Goal: Task Accomplishment & Management: Complete application form

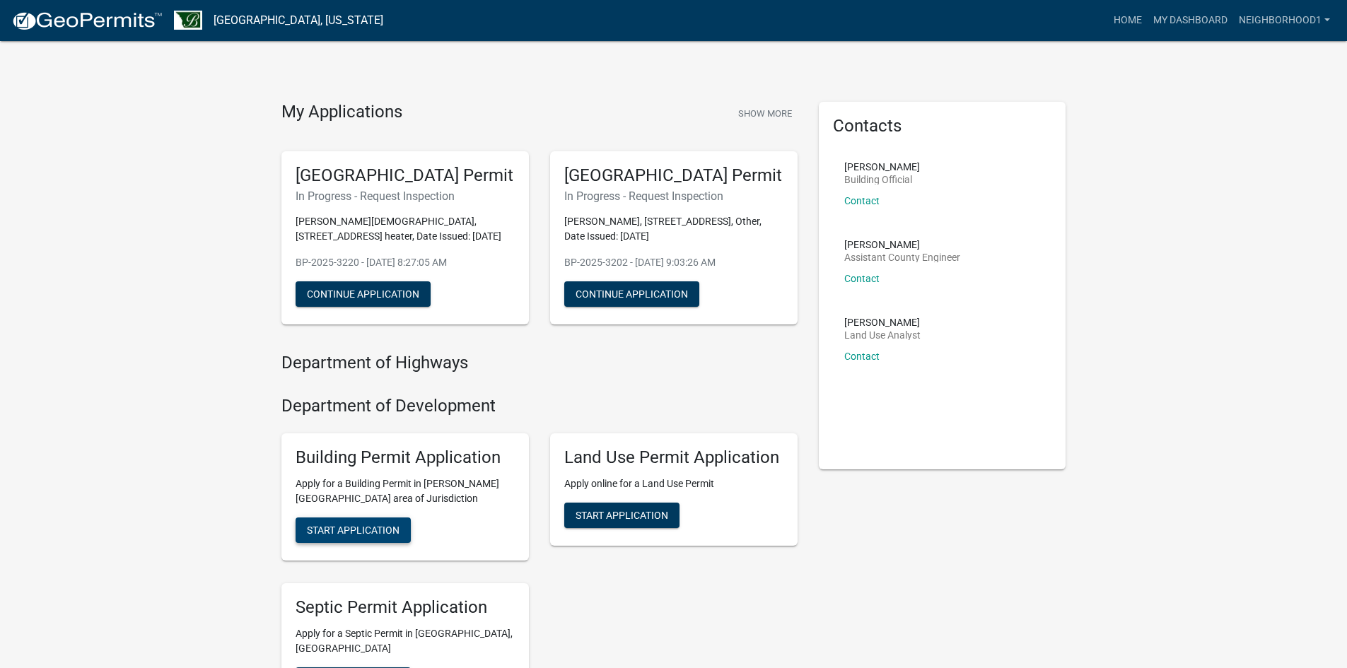
click at [375, 530] on span "Start Application" at bounding box center [353, 529] width 93 height 11
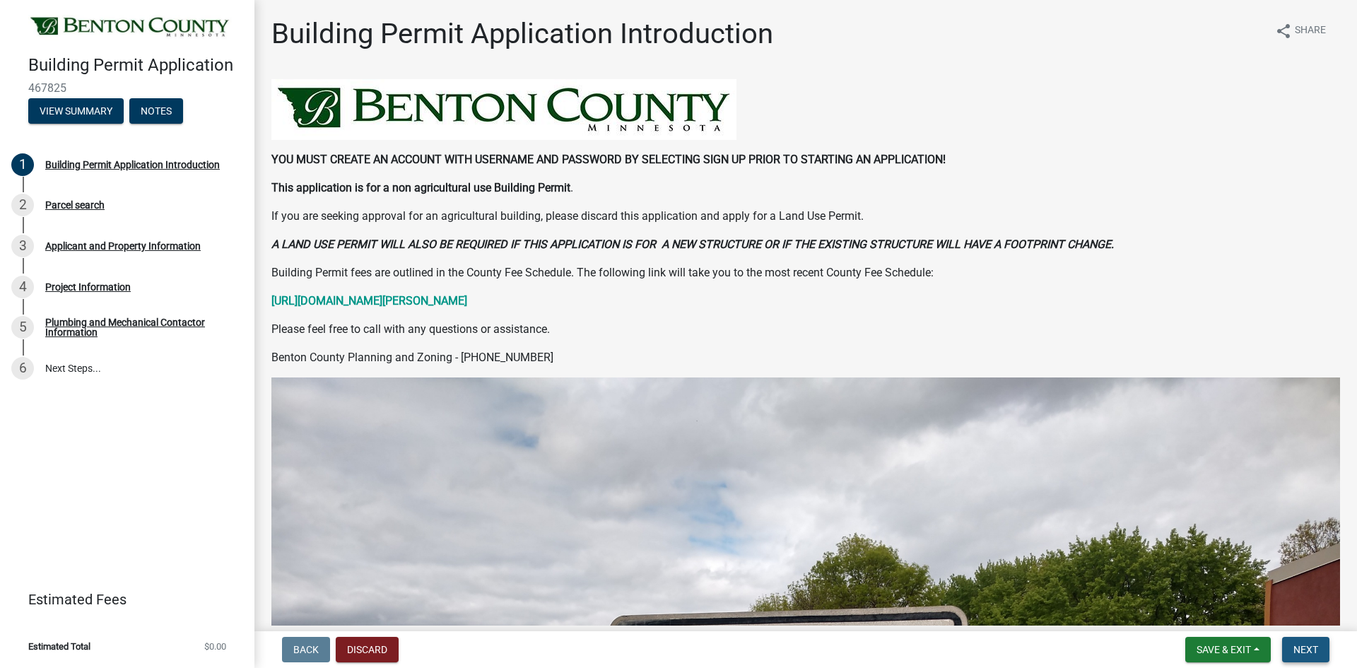
click at [1301, 649] on span "Next" at bounding box center [1306, 649] width 25 height 11
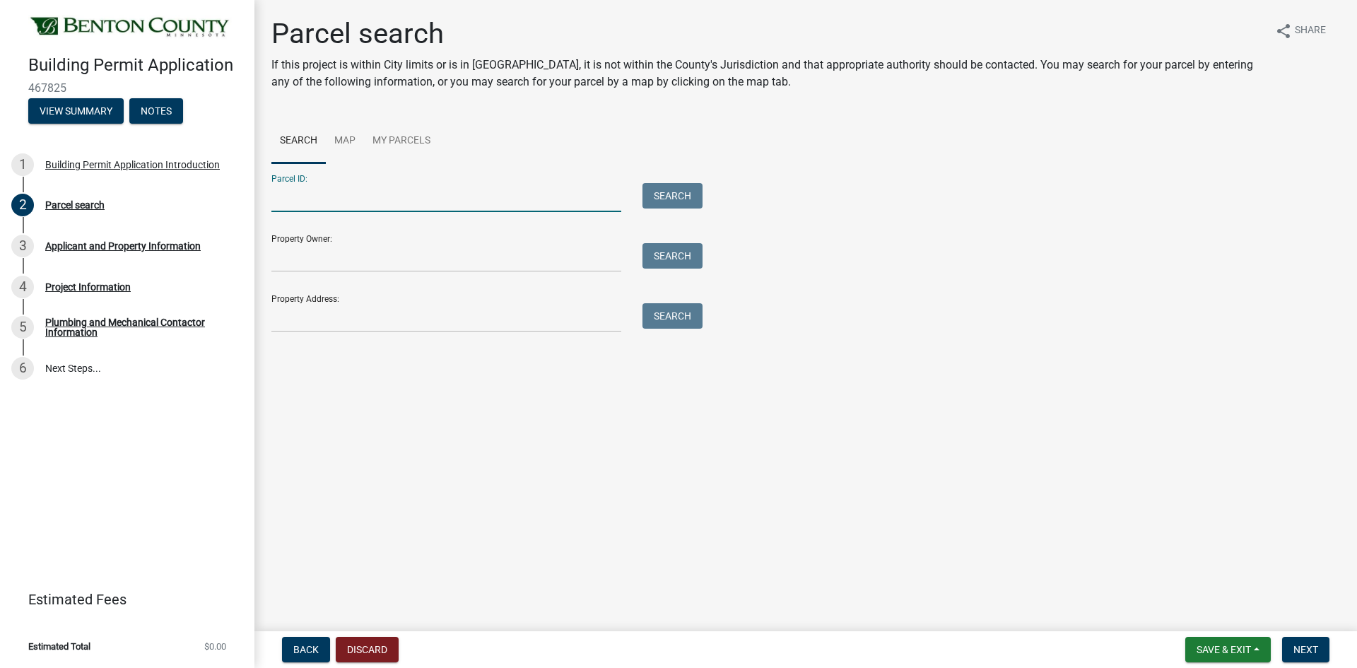
click at [300, 197] on input "Parcel ID:" at bounding box center [446, 197] width 350 height 29
click at [298, 317] on input "Property Address:" at bounding box center [446, 317] width 350 height 29
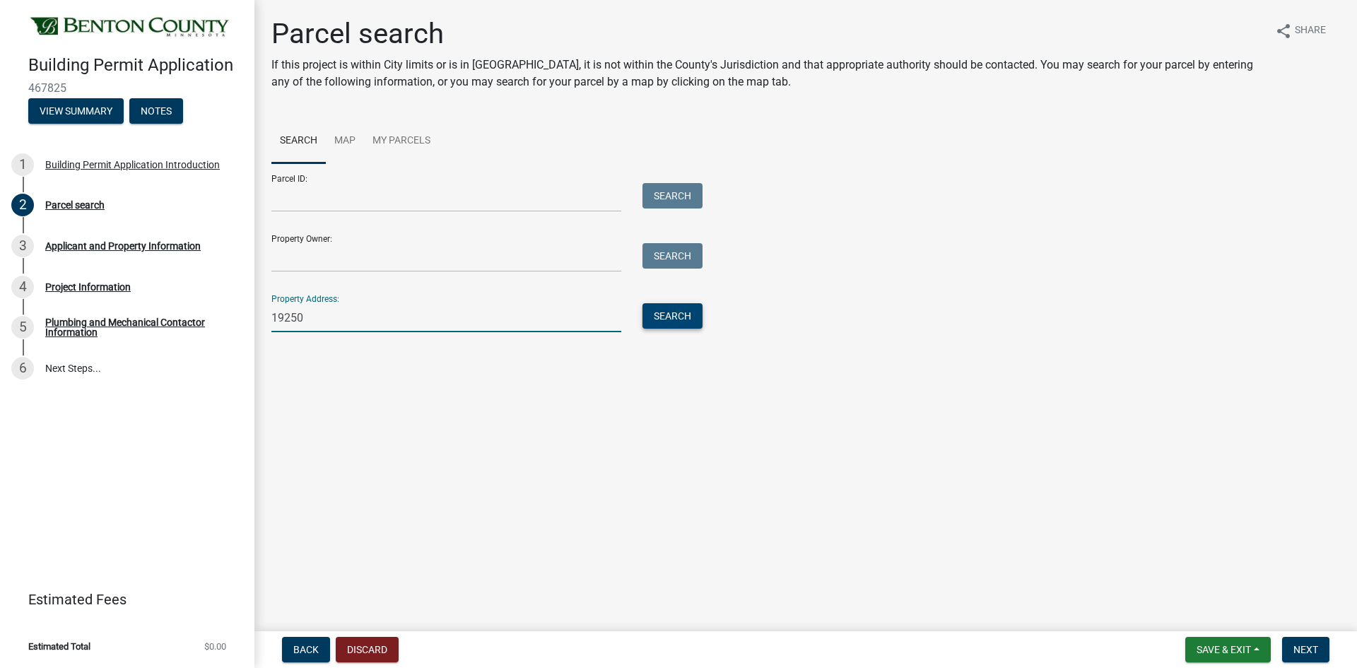
type input "19250"
click at [672, 315] on button "Search" at bounding box center [673, 315] width 60 height 25
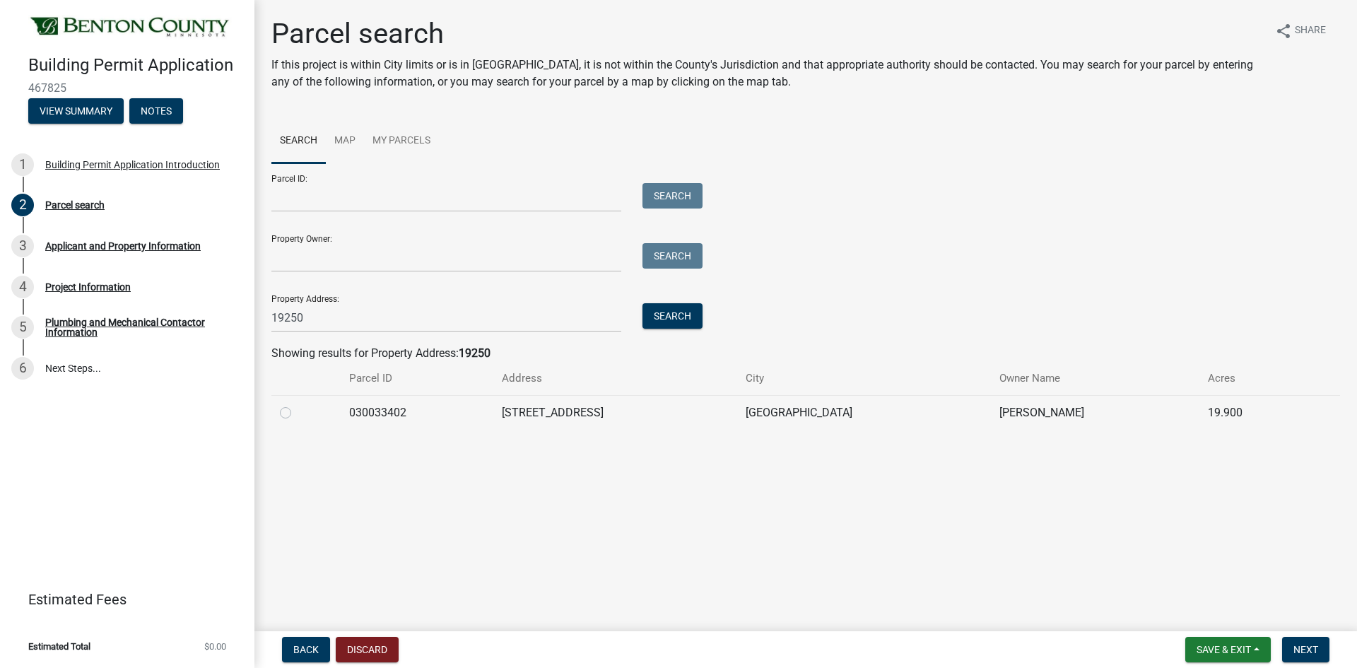
click at [297, 404] on label at bounding box center [297, 404] width 0 height 0
click at [297, 411] on input "radio" at bounding box center [301, 408] width 9 height 9
radio input "true"
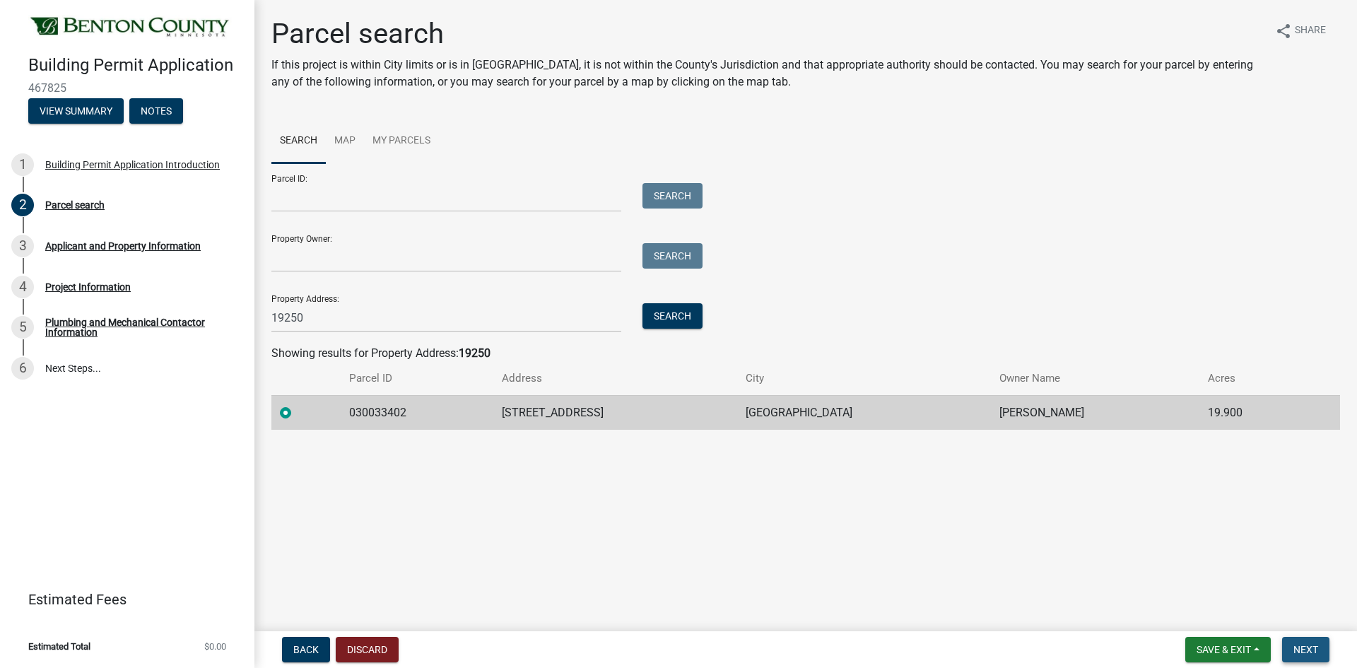
click at [1311, 648] on span "Next" at bounding box center [1306, 649] width 25 height 11
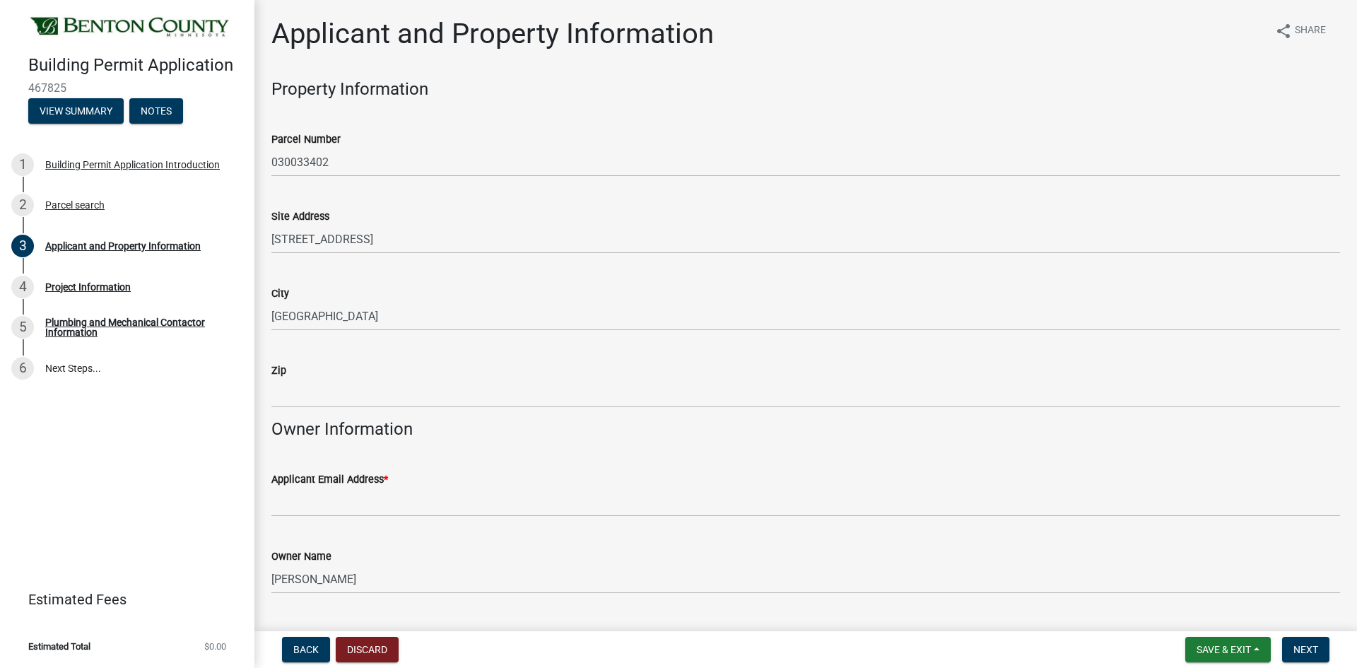
scroll to position [71, 0]
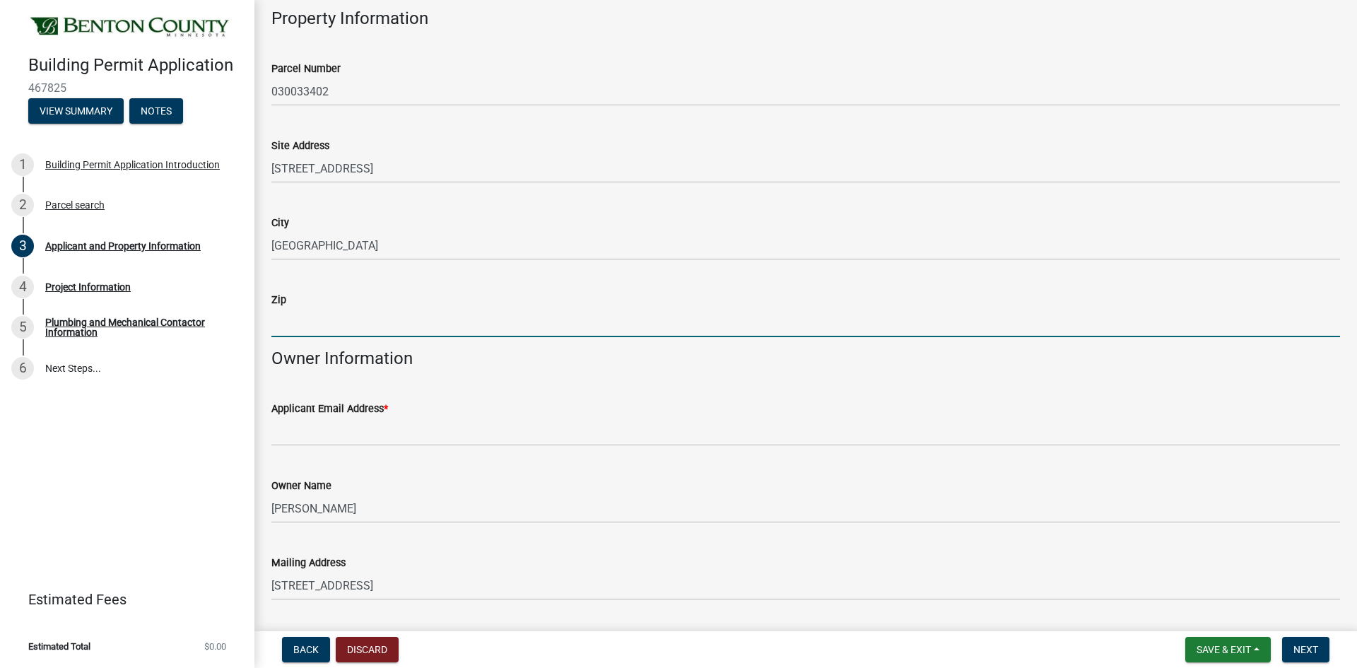
click at [295, 329] on input "Zip" at bounding box center [805, 322] width 1069 height 29
type input "55371"
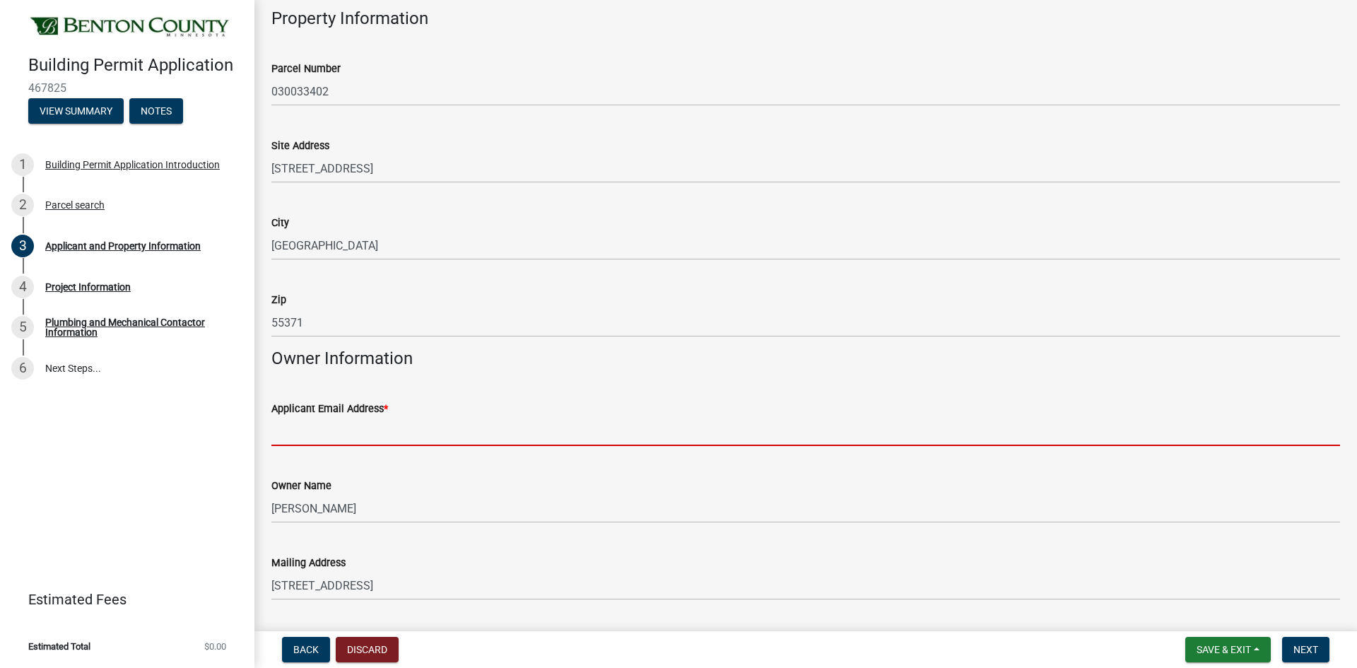
click at [297, 429] on input "Applicant Email Address *" at bounding box center [805, 431] width 1069 height 29
type input "[EMAIL_ADDRESS][DOMAIN_NAME]"
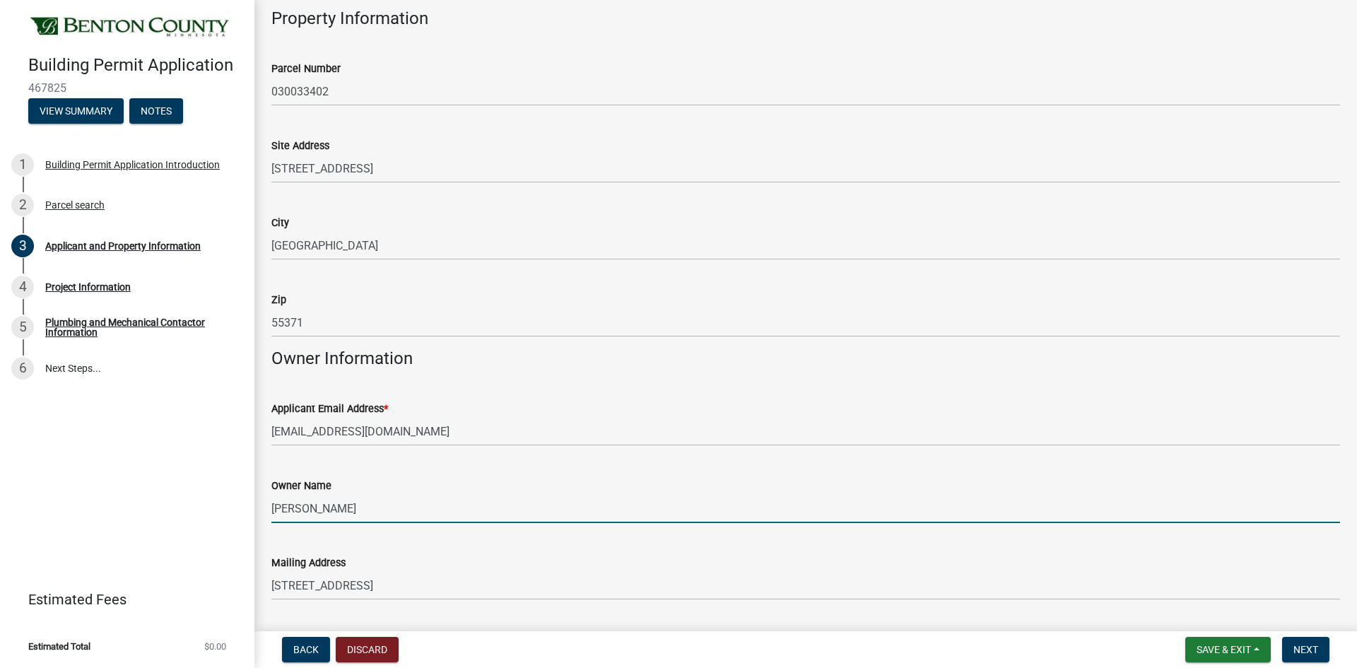
click at [364, 515] on input "[PERSON_NAME]" at bounding box center [805, 508] width 1069 height 29
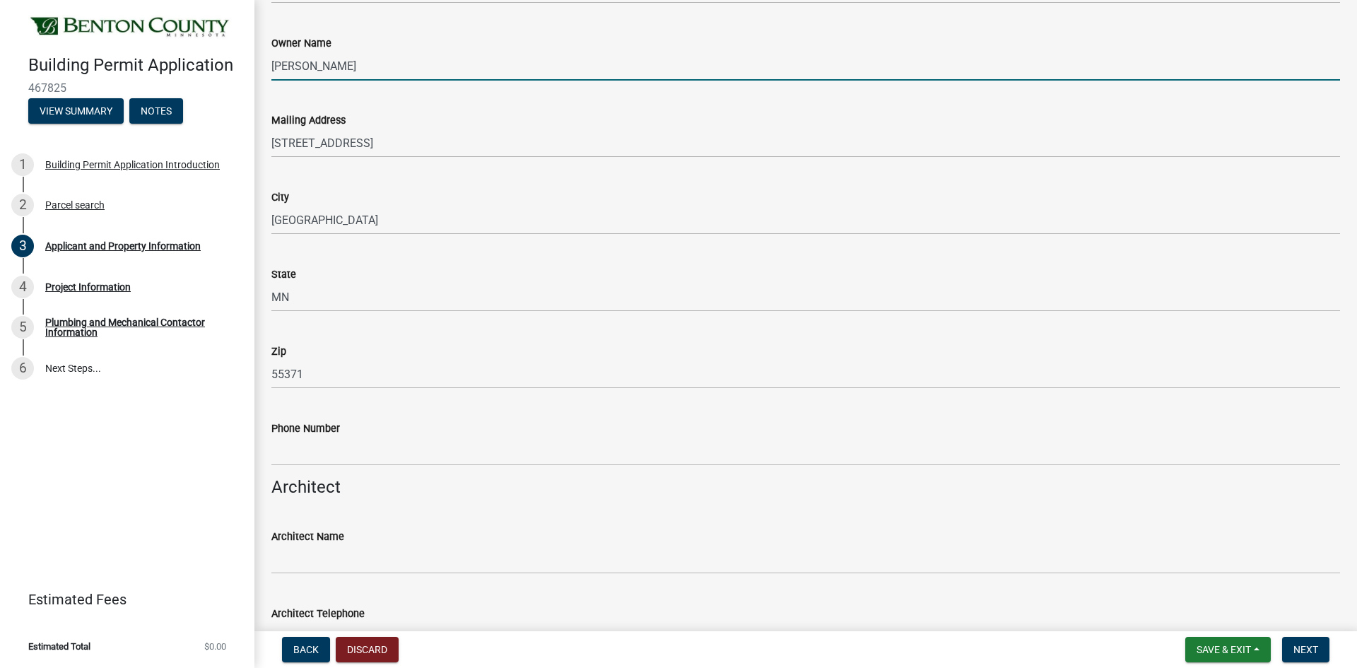
scroll to position [565, 0]
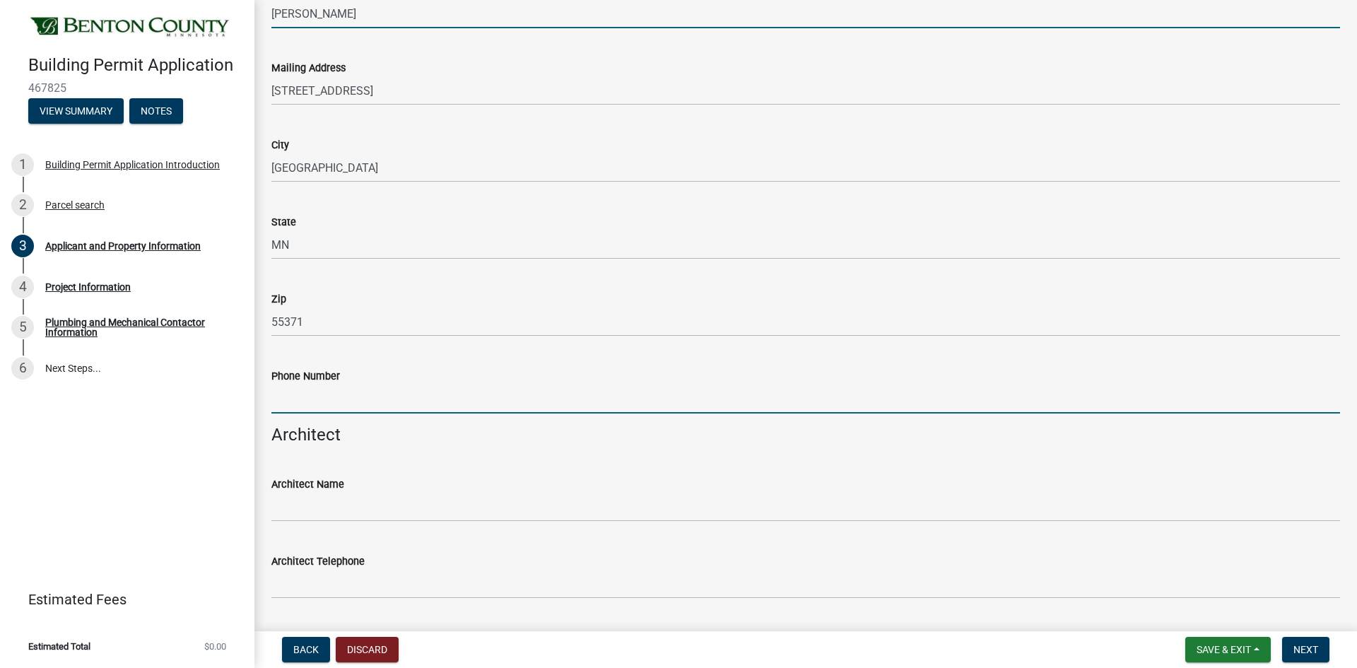
click at [307, 399] on input "Phone Number" at bounding box center [805, 399] width 1069 height 29
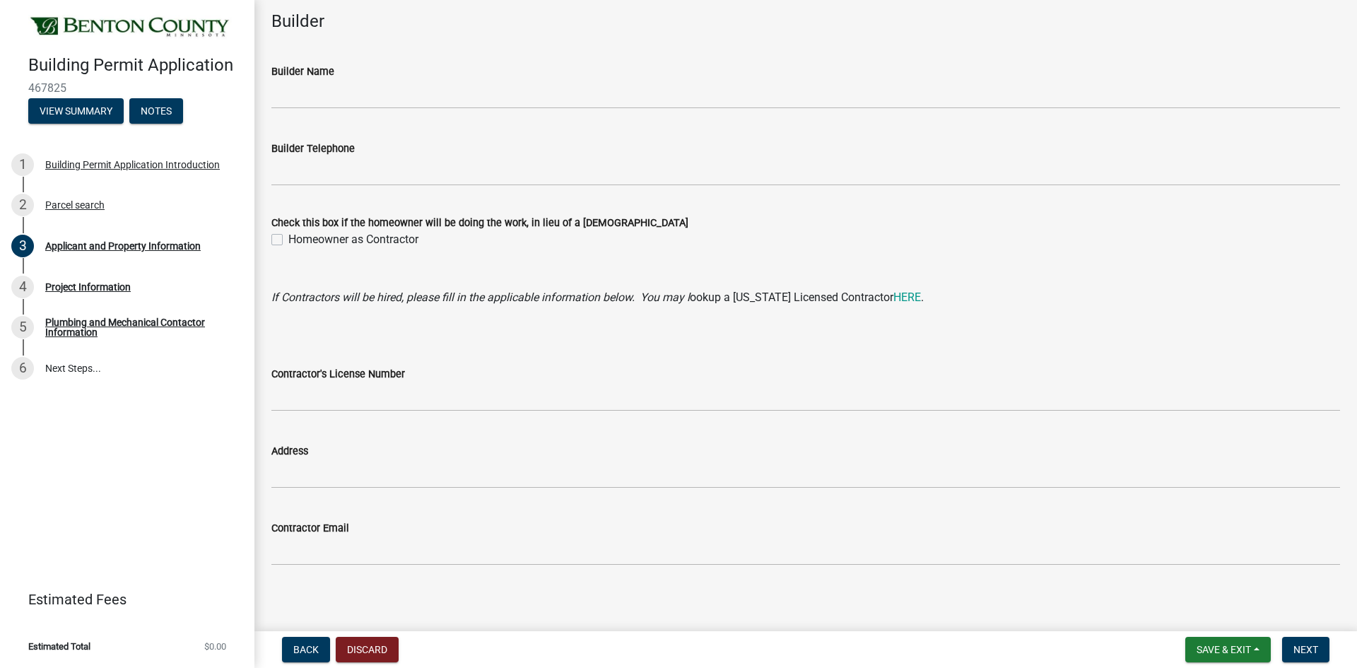
scroll to position [1248, 0]
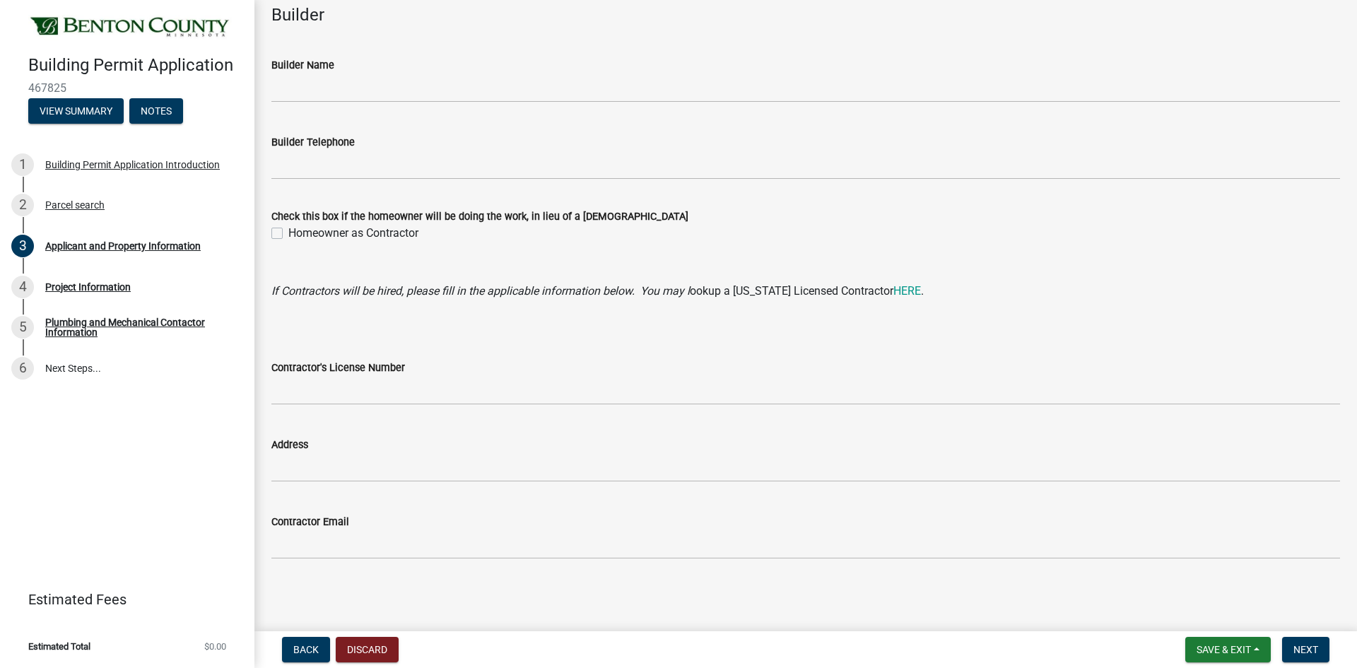
type input "[PHONE_NUMBER]"
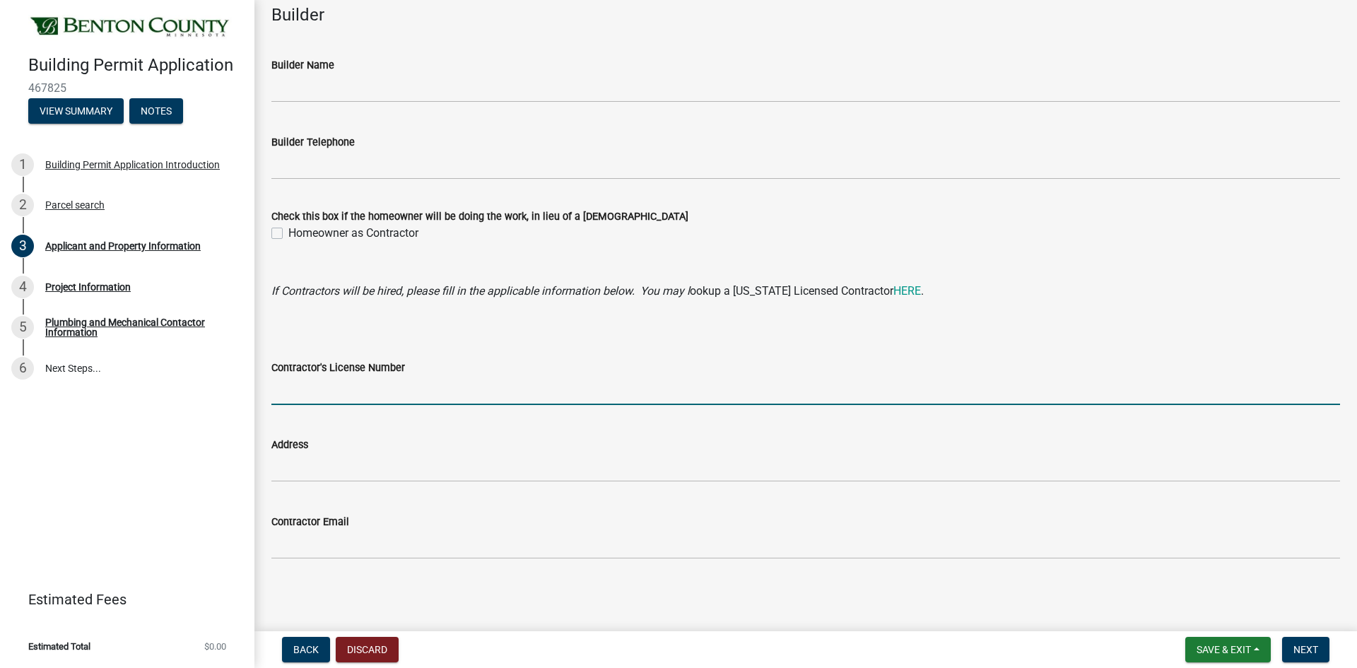
click at [346, 388] on input "Contractor's License Number" at bounding box center [805, 390] width 1069 height 29
type input "pc645534"
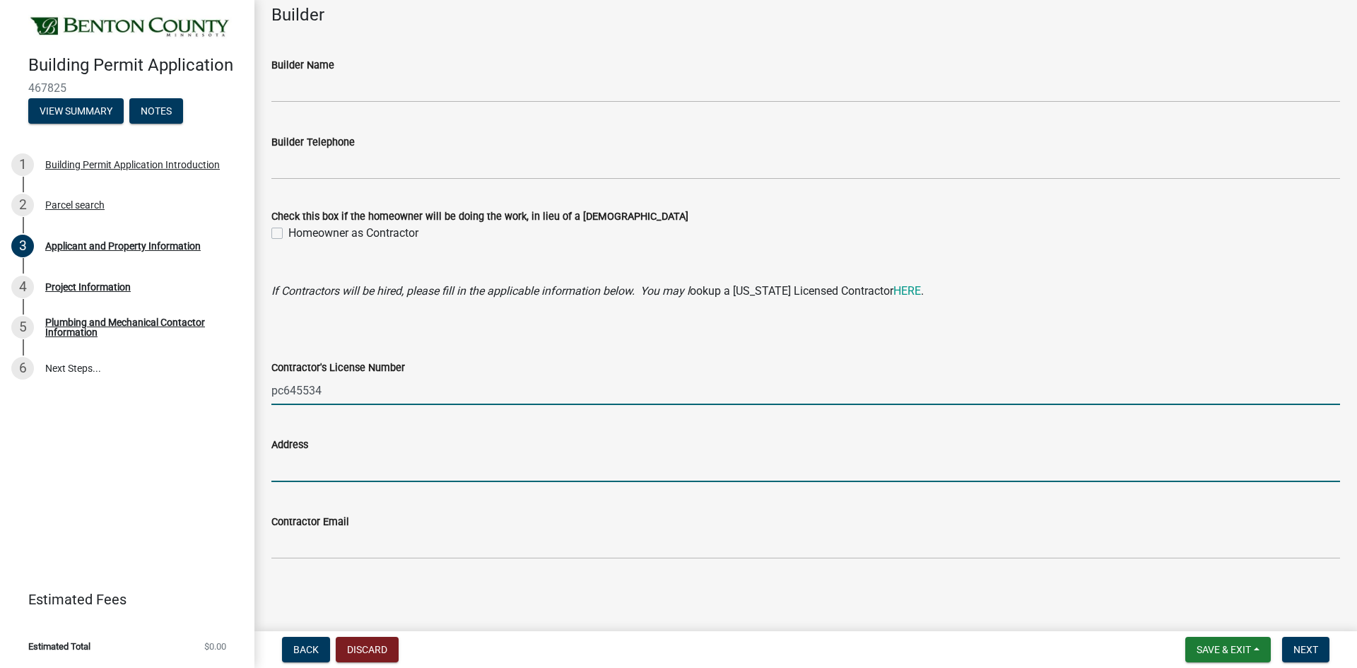
click at [303, 467] on input "Address" at bounding box center [805, 467] width 1069 height 29
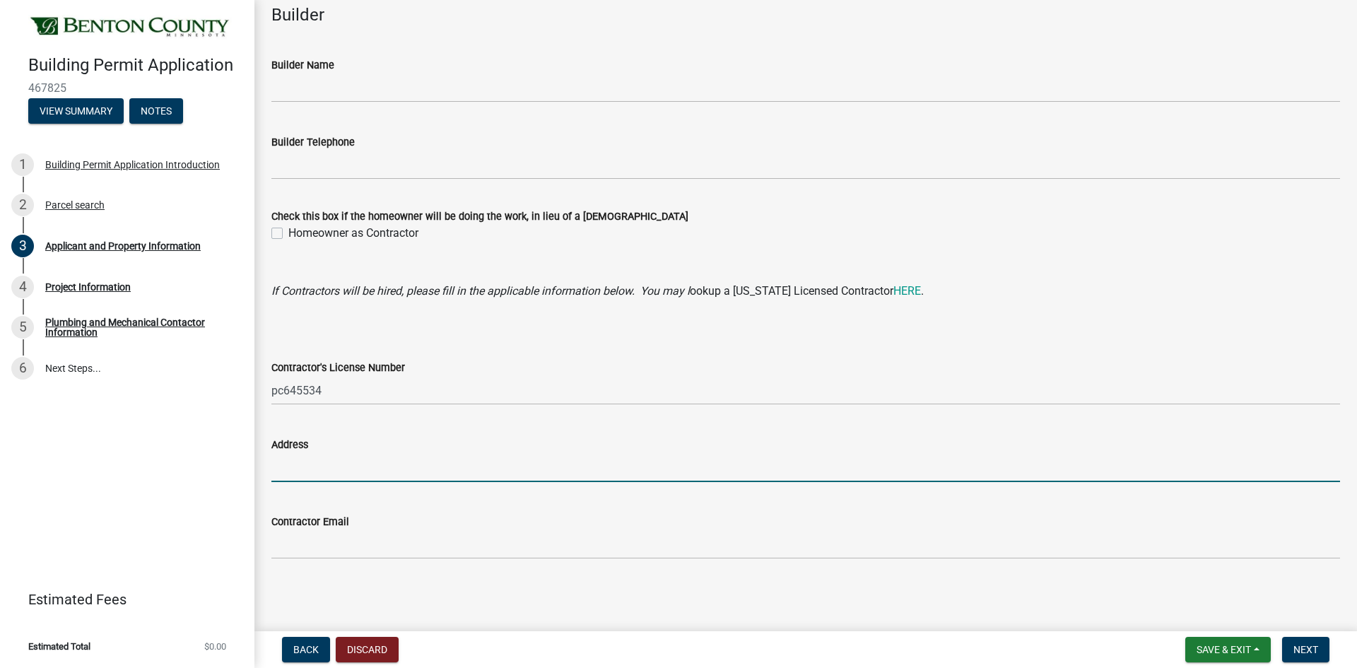
type input "Po Box 278Foley, [US_STATE] 56329"
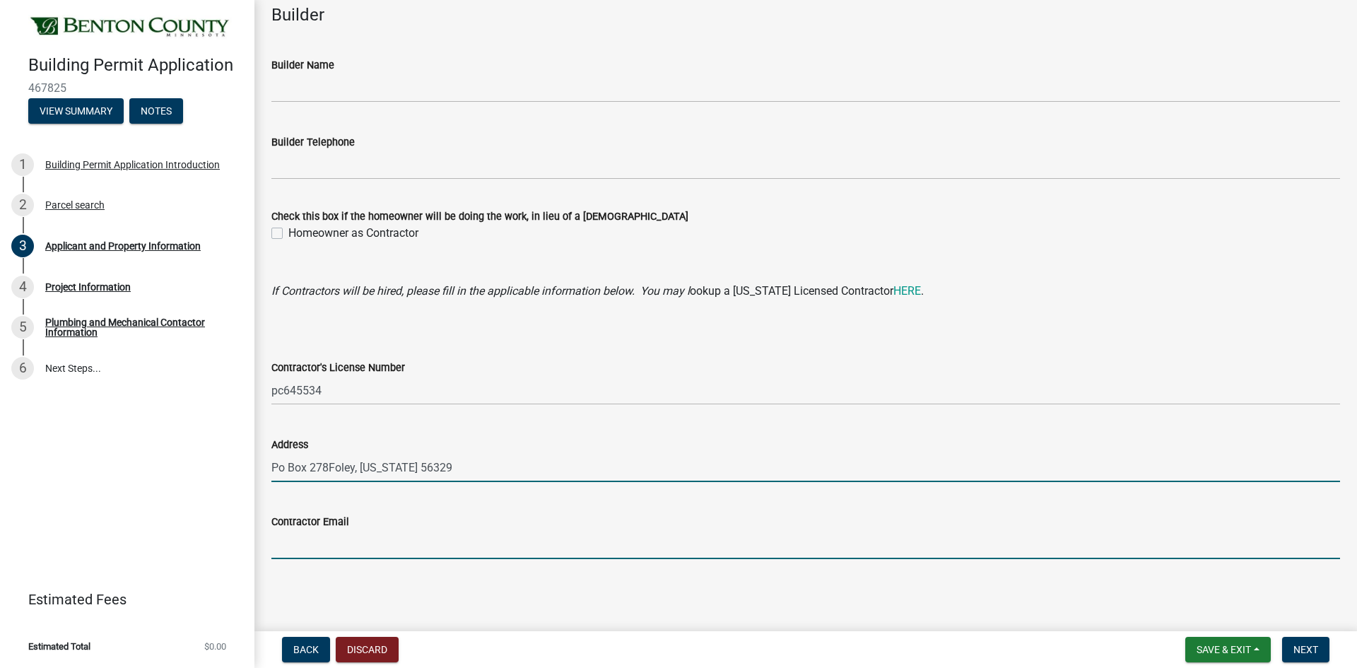
type input "[EMAIL_ADDRESS][PERSON_NAME][DOMAIN_NAME]"
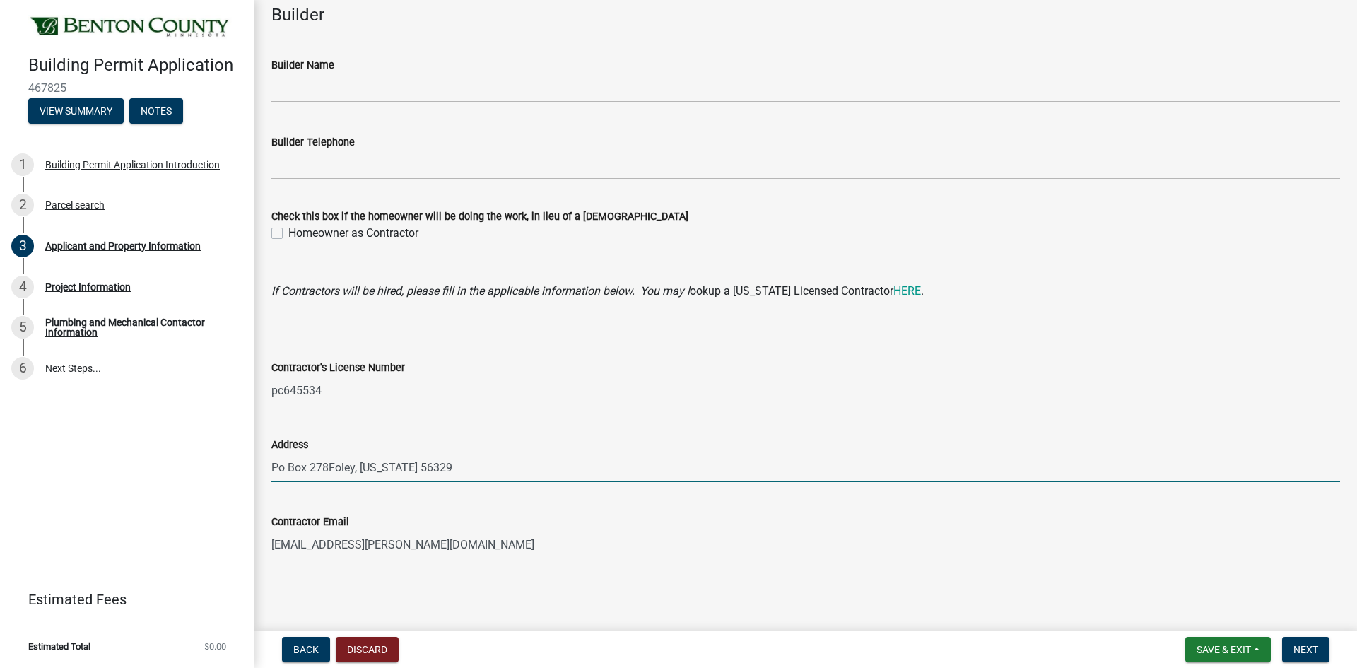
click at [327, 468] on input "Po Box 278Foley, [US_STATE] 56329" at bounding box center [805, 467] width 1069 height 29
type input "[GEOGRAPHIC_DATA][PERSON_NAME][US_STATE]"
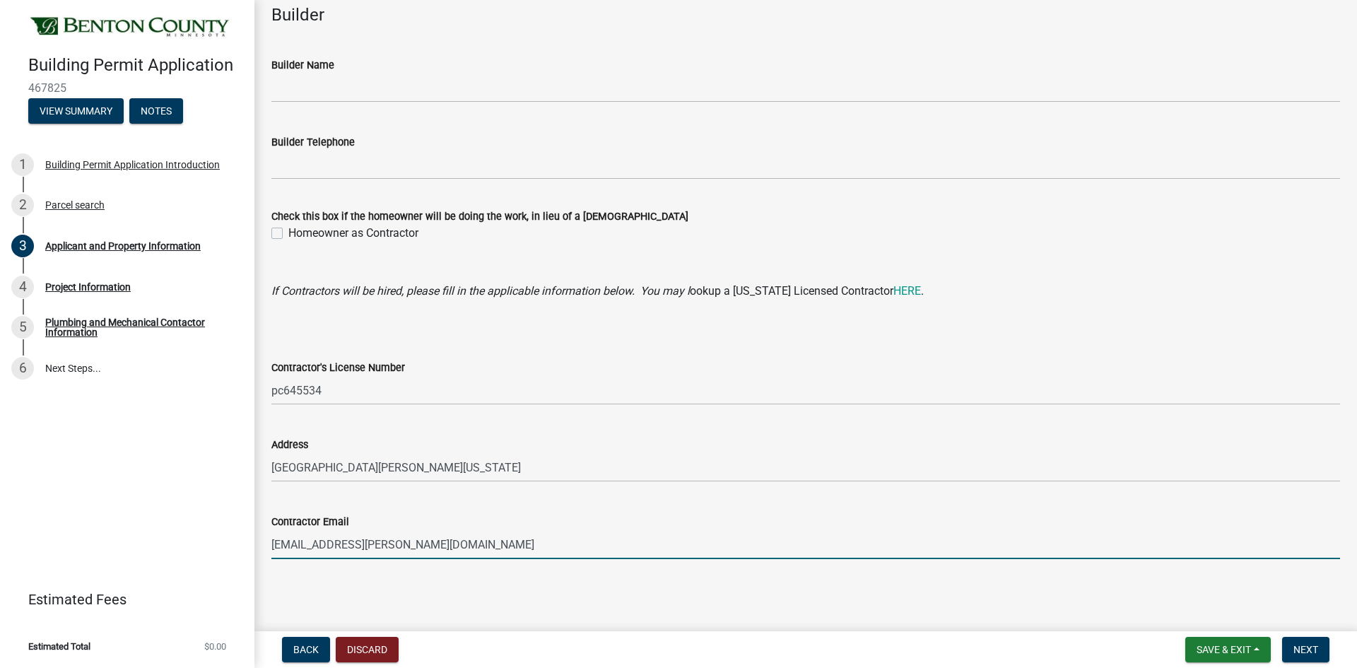
click at [444, 556] on input "[EMAIL_ADDRESS][PERSON_NAME][DOMAIN_NAME]" at bounding box center [805, 544] width 1069 height 29
type input "[EMAIL_ADDRESS][DOMAIN_NAME]"
click at [1305, 645] on span "Next" at bounding box center [1306, 649] width 25 height 11
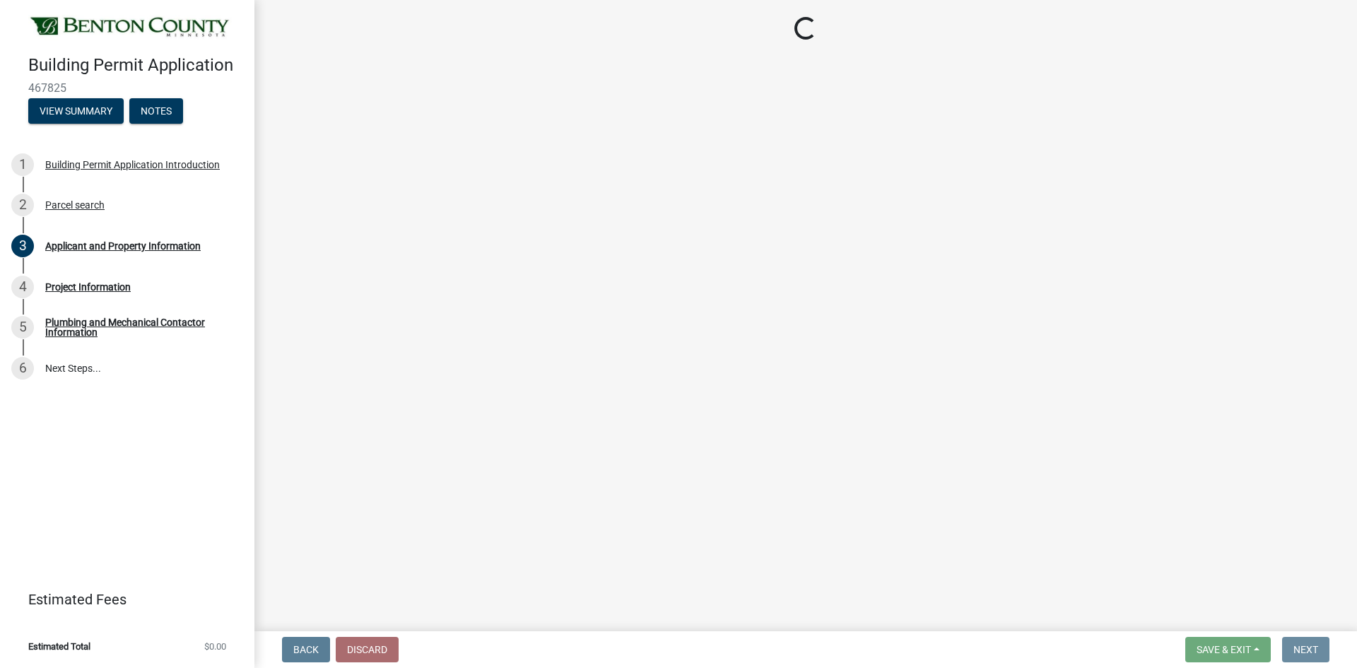
scroll to position [0, 0]
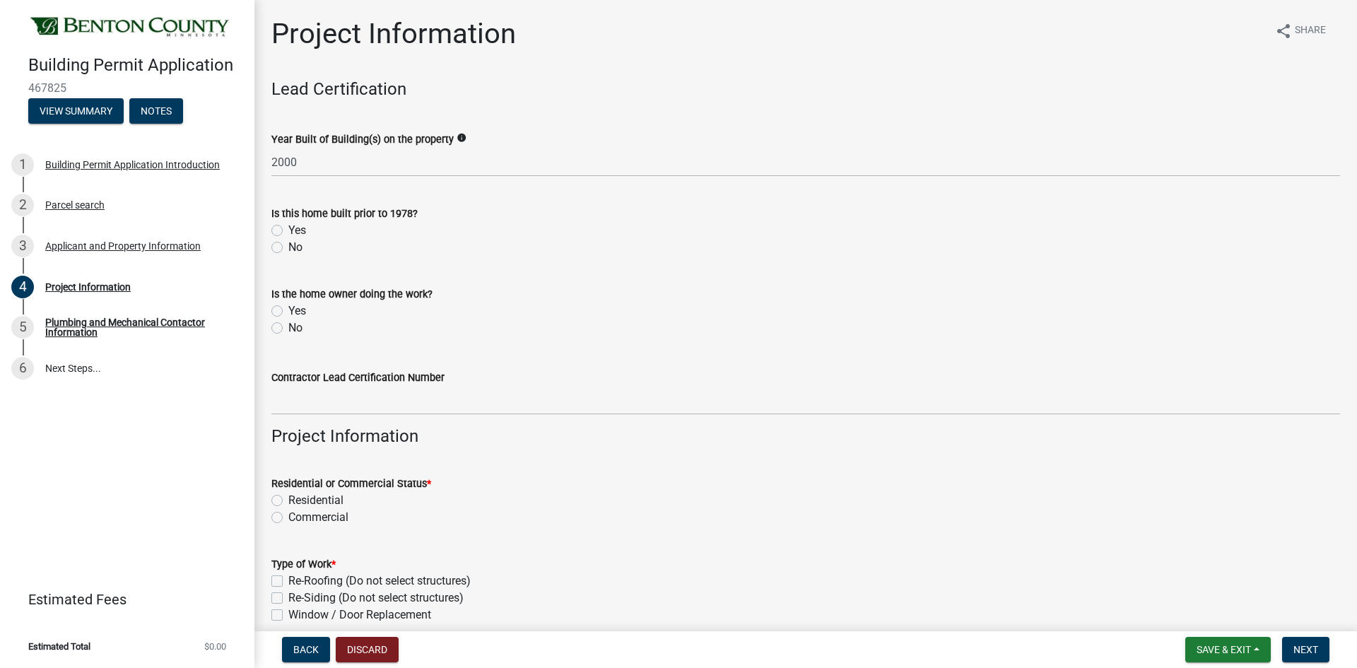
click at [288, 247] on label "No" at bounding box center [295, 247] width 14 height 17
click at [288, 247] on input "No" at bounding box center [292, 243] width 9 height 9
radio input "true"
click at [288, 326] on label "No" at bounding box center [295, 328] width 14 height 17
click at [288, 326] on input "No" at bounding box center [292, 324] width 9 height 9
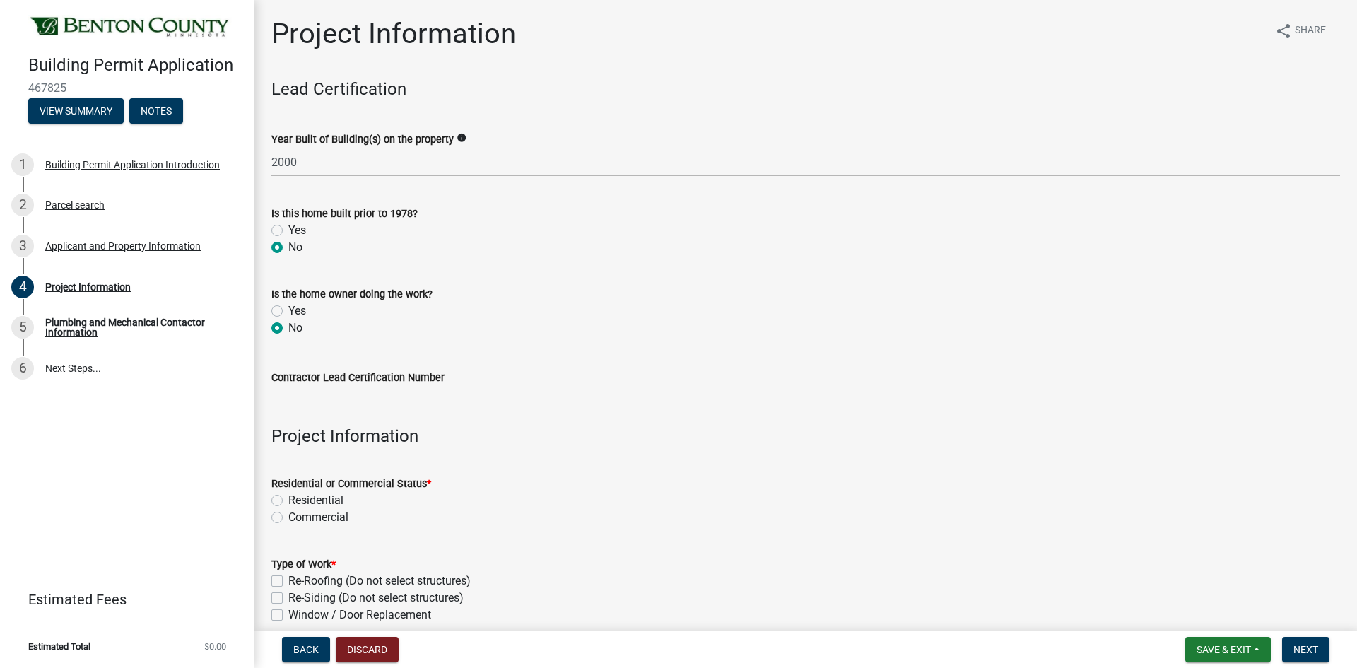
radio input "true"
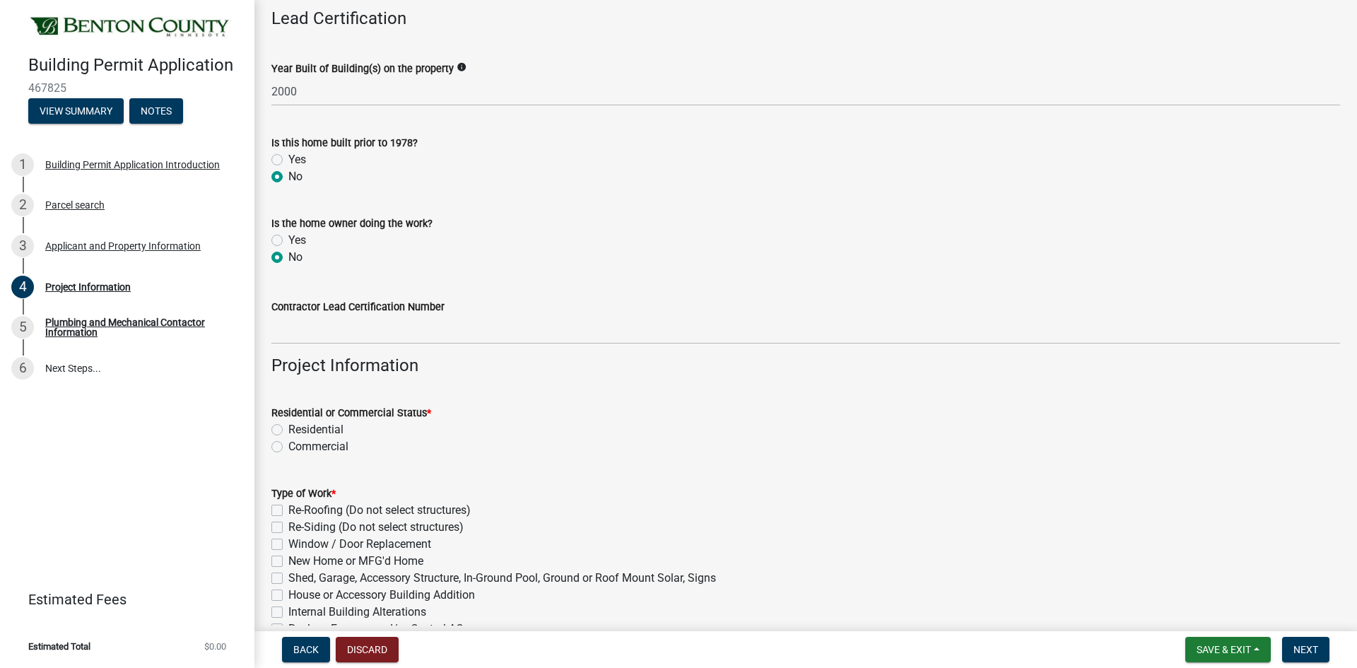
click at [288, 428] on label "Residential" at bounding box center [315, 429] width 55 height 17
click at [288, 428] on input "Residential" at bounding box center [292, 425] width 9 height 9
radio input "true"
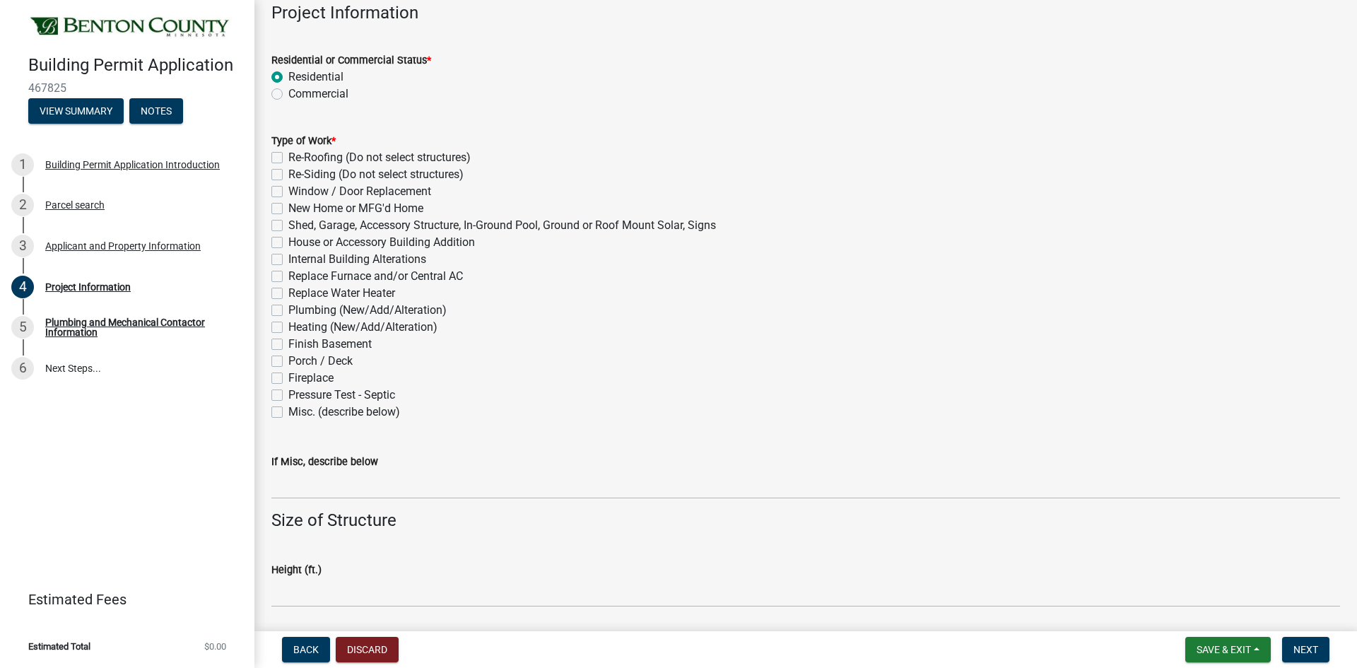
scroll to position [424, 0]
click at [288, 410] on label "Misc. (describe below)" at bounding box center [344, 411] width 112 height 17
click at [288, 410] on input "Misc. (describe below)" at bounding box center [292, 407] width 9 height 9
checkbox input "true"
checkbox input "false"
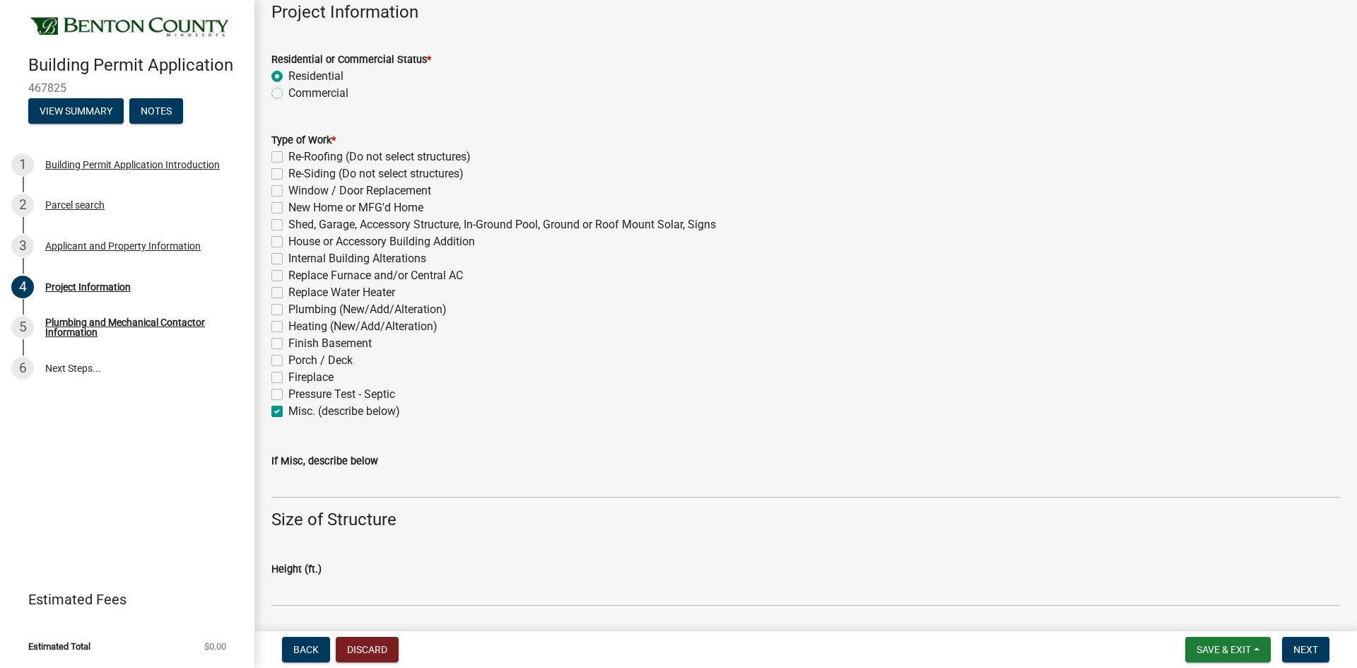
checkbox input "false"
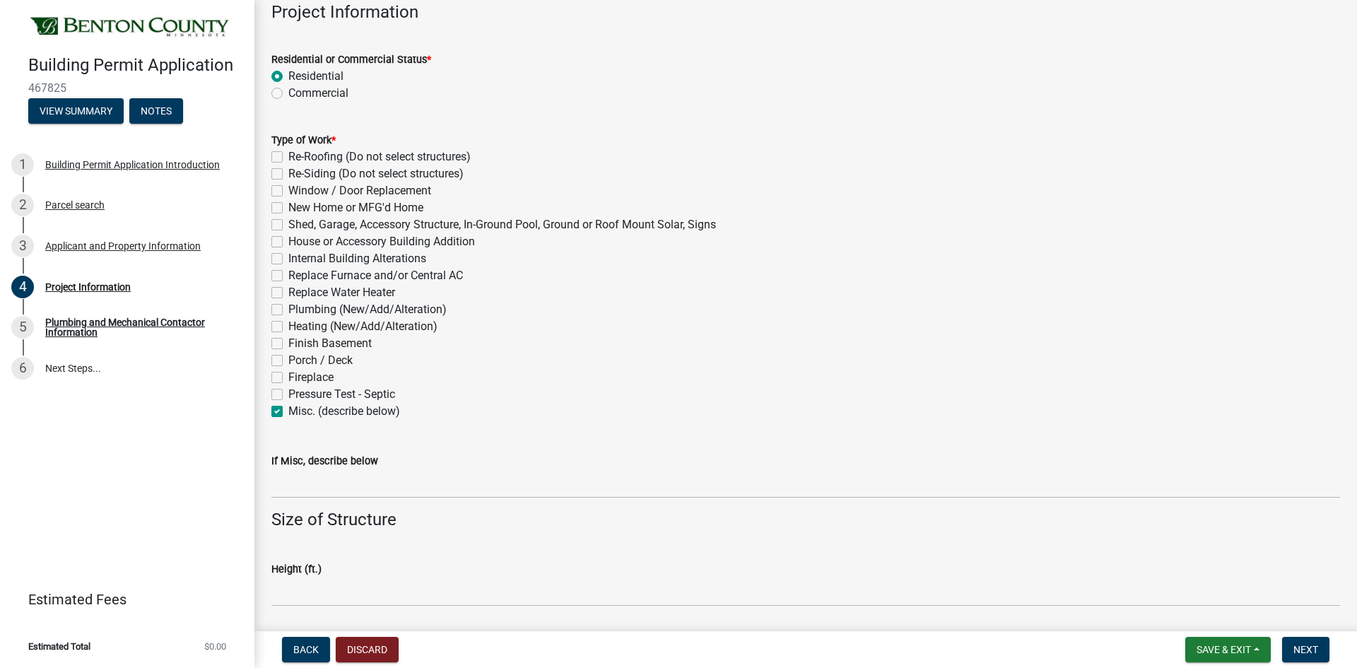
checkbox input "false"
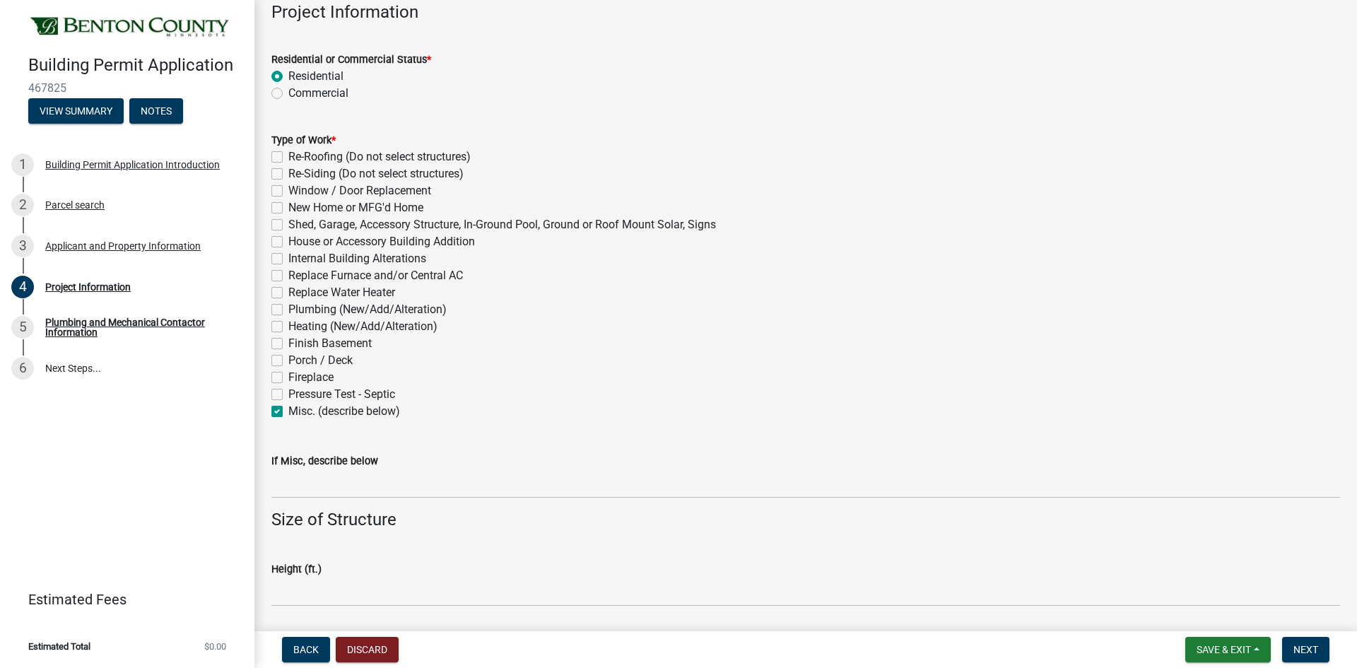
checkbox input "false"
checkbox input "true"
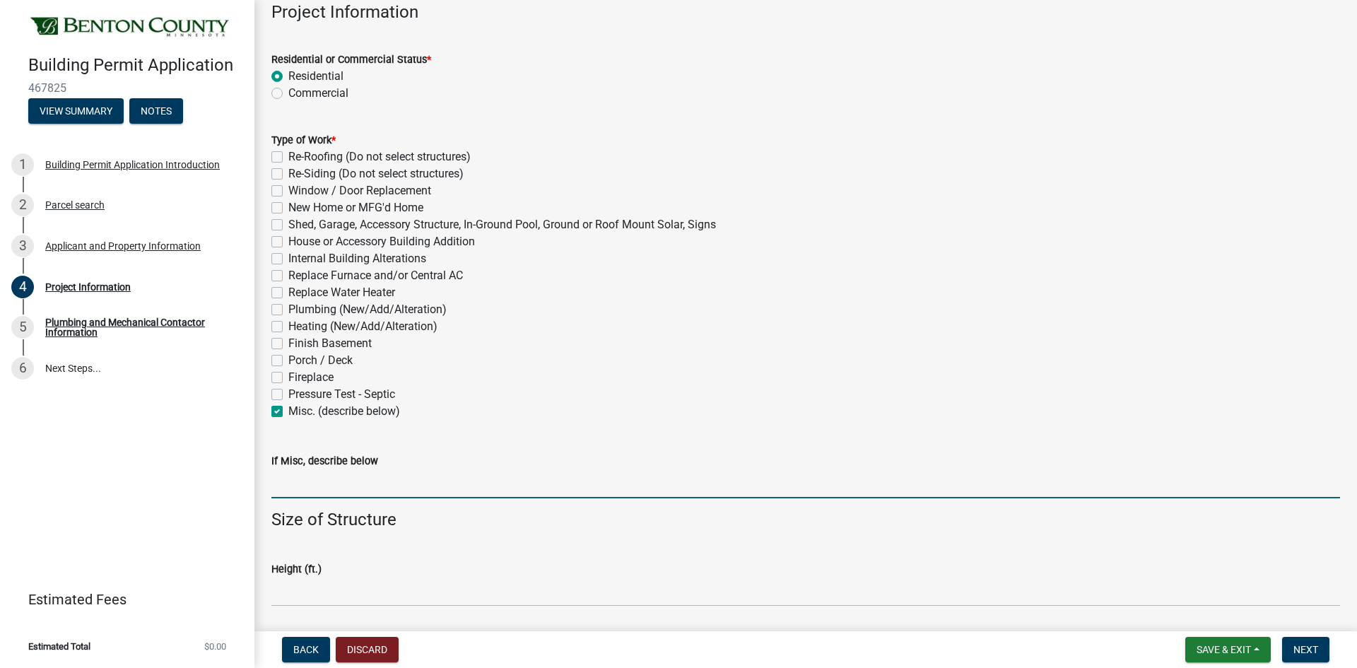
click at [300, 481] on input "If Misc, describe below" at bounding box center [805, 483] width 1069 height 29
type input "REPLACEMENT SOFTENER"
click at [329, 575] on div "Height (ft.)" at bounding box center [805, 569] width 1069 height 17
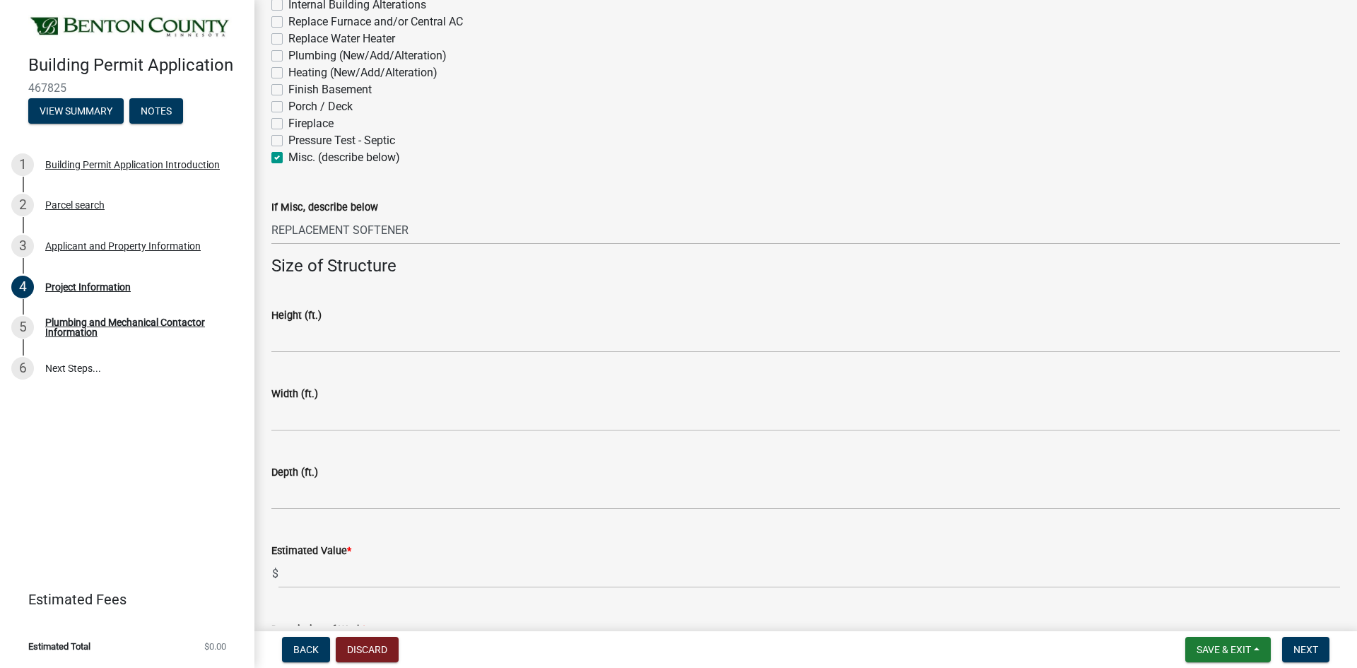
scroll to position [707, 0]
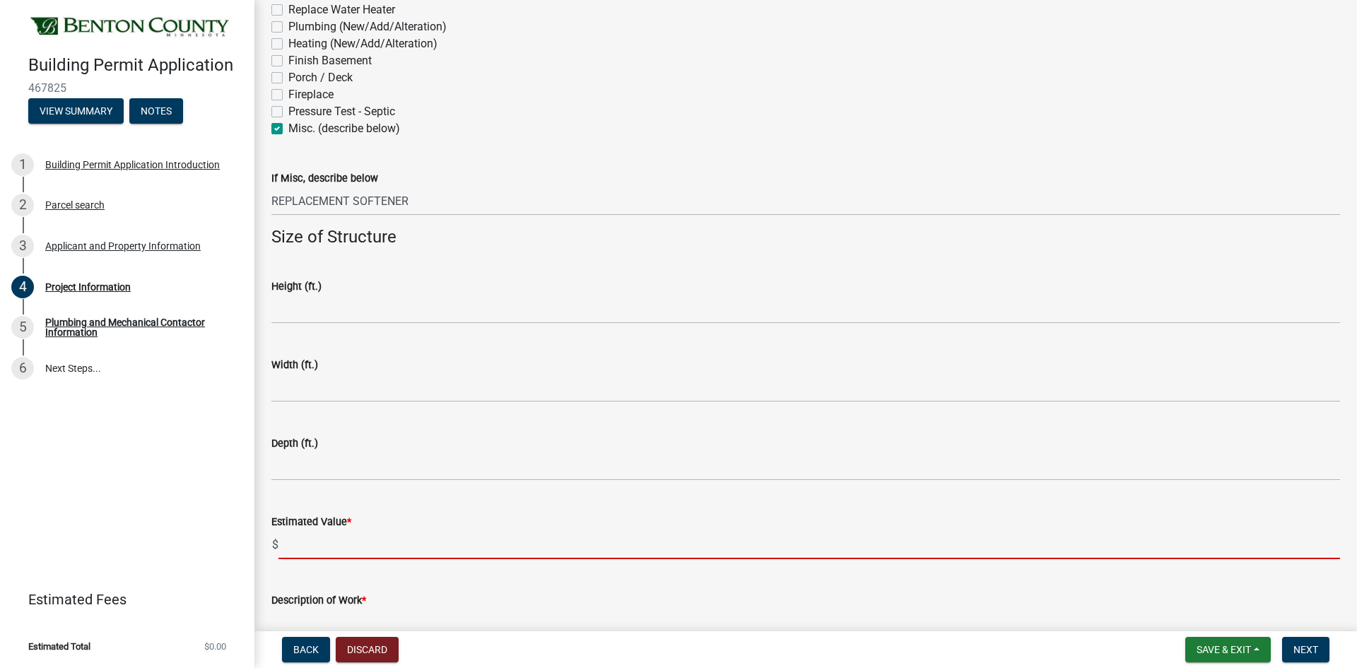
click at [319, 549] on input "text" at bounding box center [810, 544] width 1062 height 29
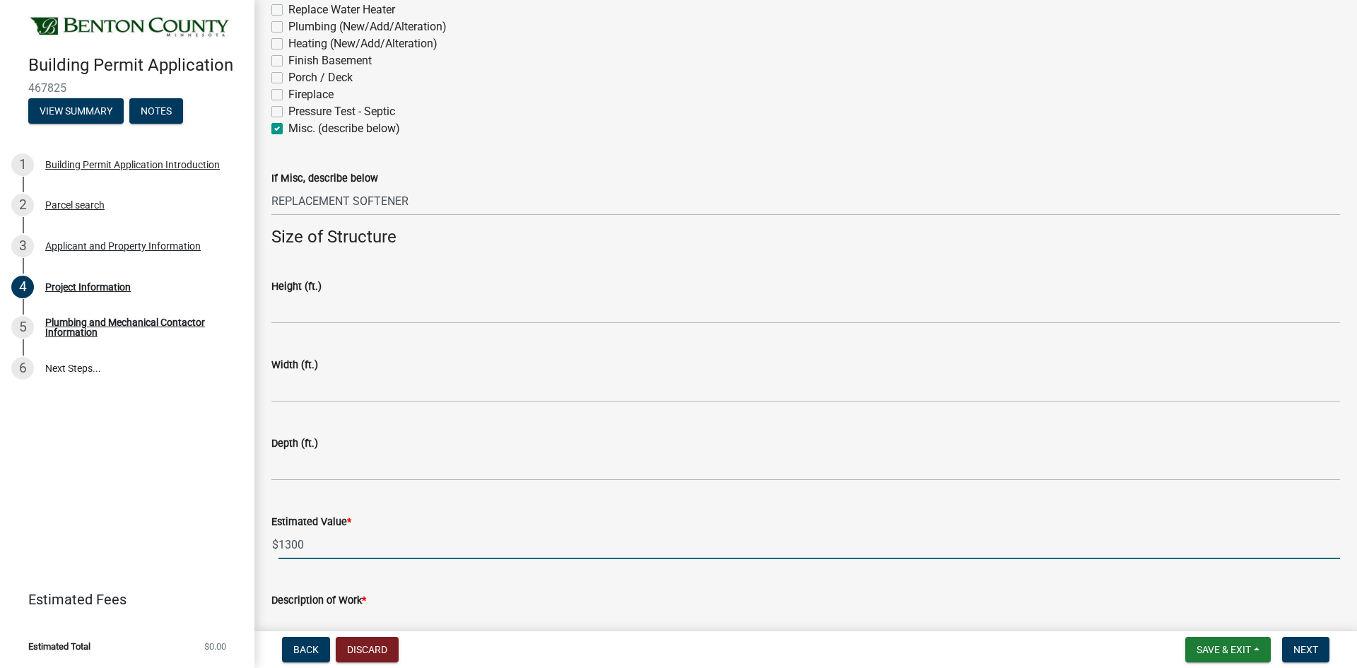
type input "1300"
click at [326, 630] on div "Building Permit Application 467825 View Summary Notes 1 Building Permit Applica…" at bounding box center [678, 334] width 1357 height 668
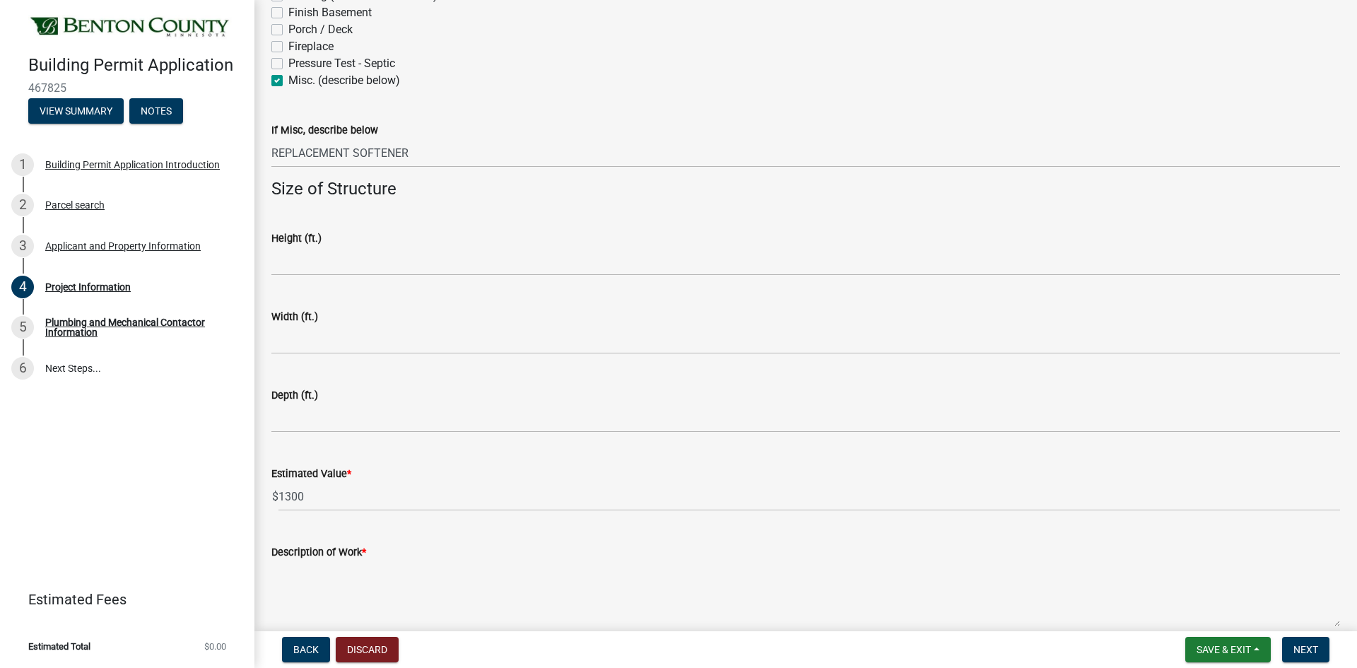
scroll to position [823, 0]
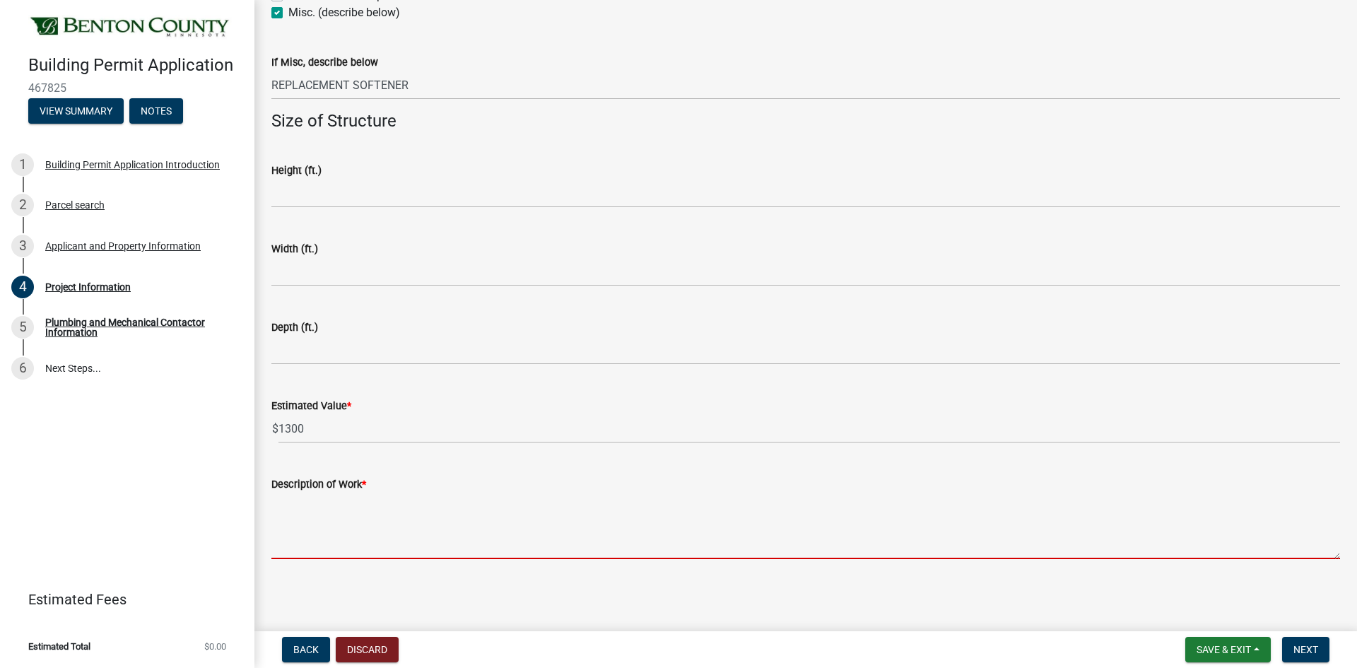
click at [322, 533] on textarea "Description of Work *" at bounding box center [805, 526] width 1069 height 66
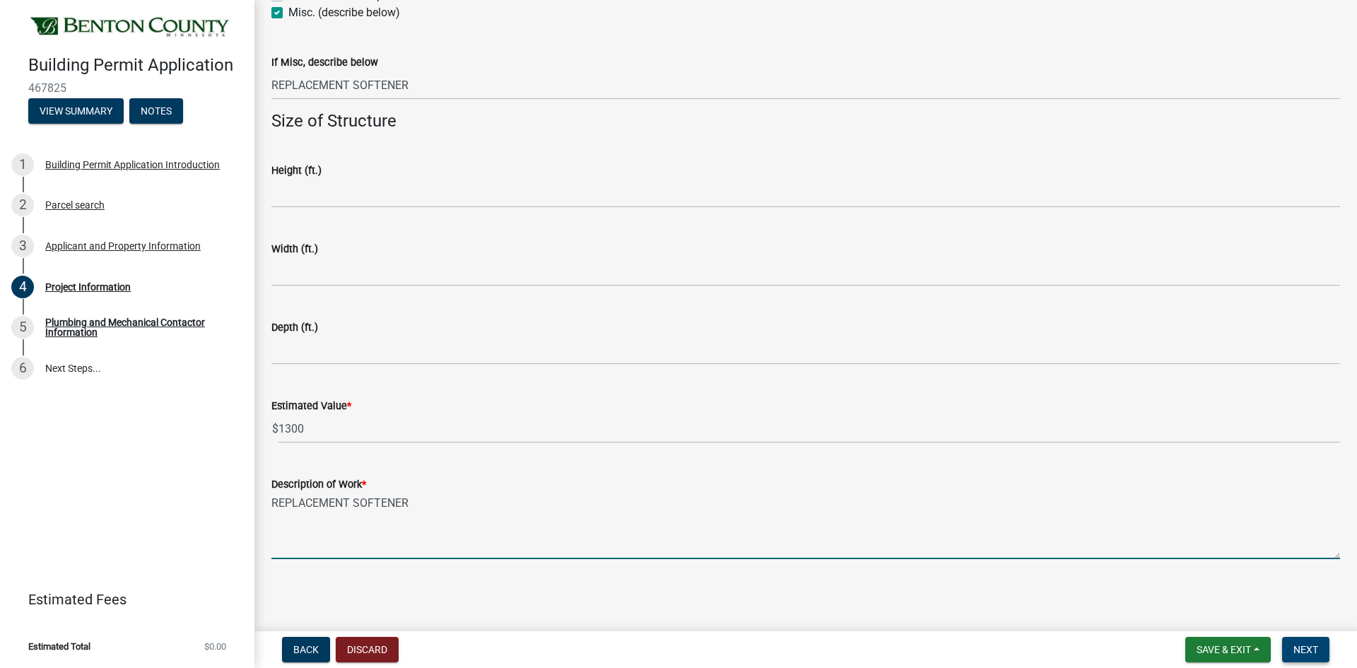
type textarea "REPLACEMENT SOFTENER"
click at [1314, 644] on span "Next" at bounding box center [1306, 649] width 25 height 11
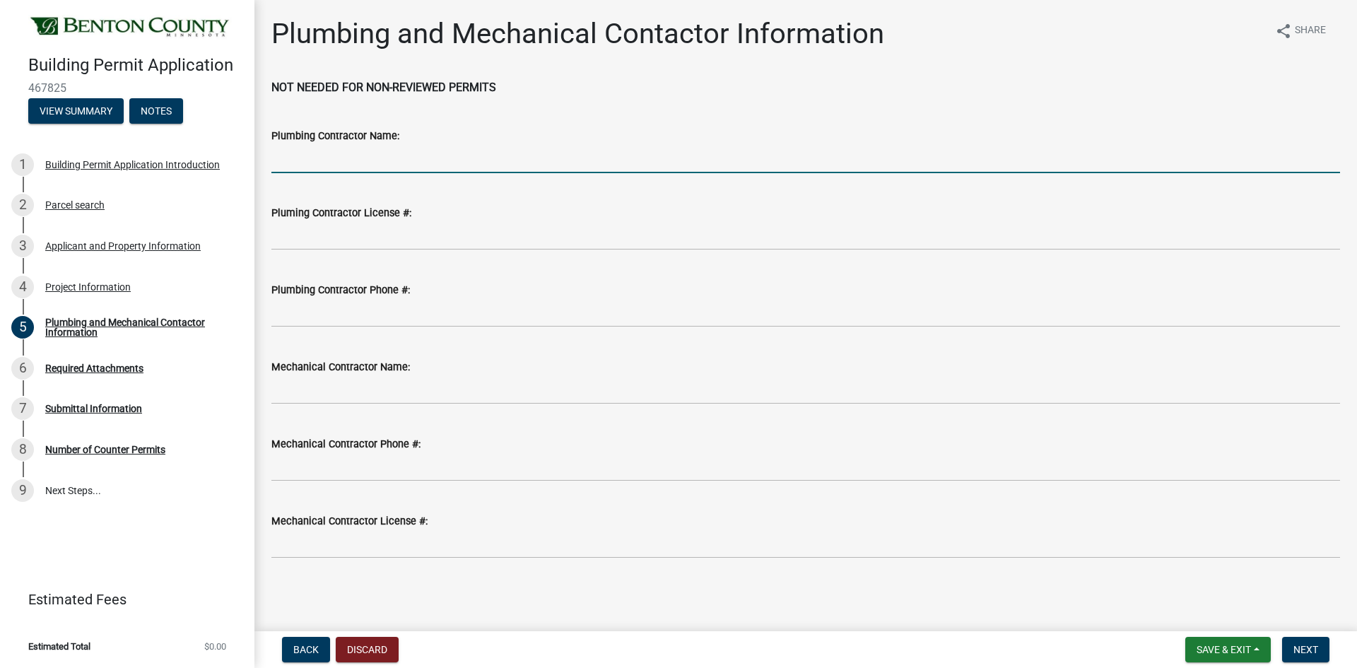
click at [351, 161] on input "Plumbing Contractor Name:" at bounding box center [805, 158] width 1069 height 29
type input "Neighborhood Plumbing and Heating"
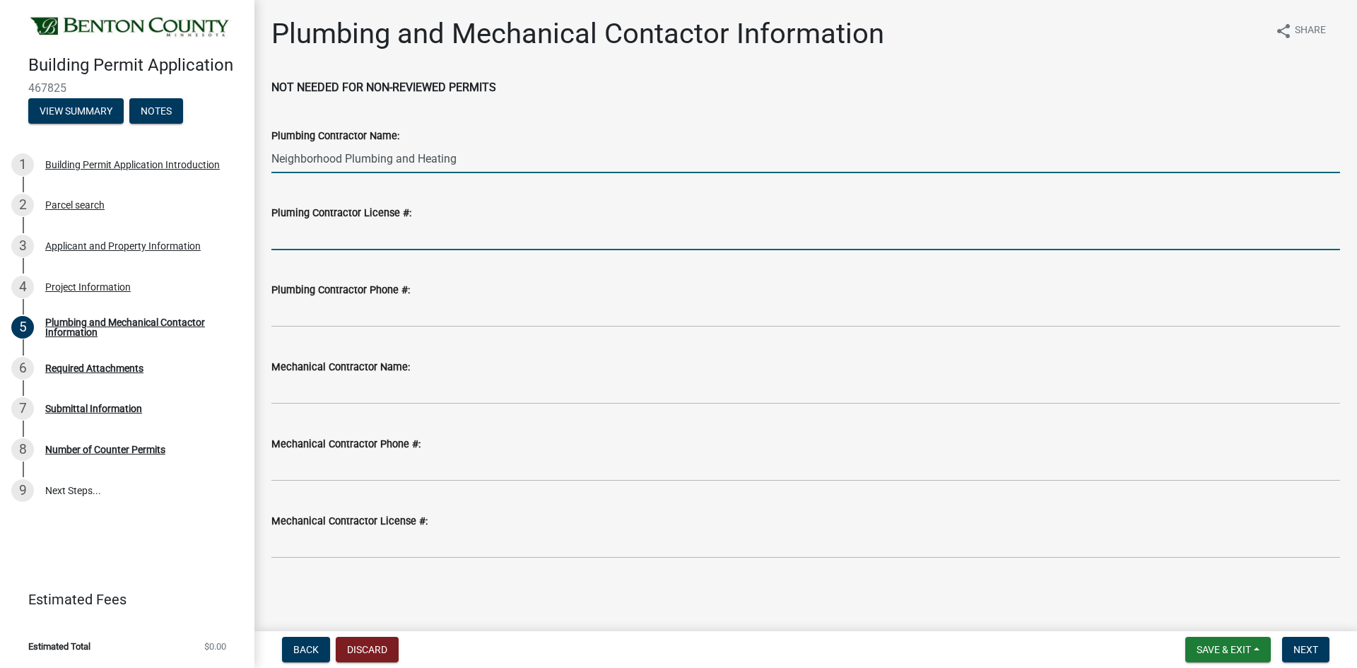
click at [344, 230] on input "Pluming Contractor License #:" at bounding box center [805, 235] width 1069 height 29
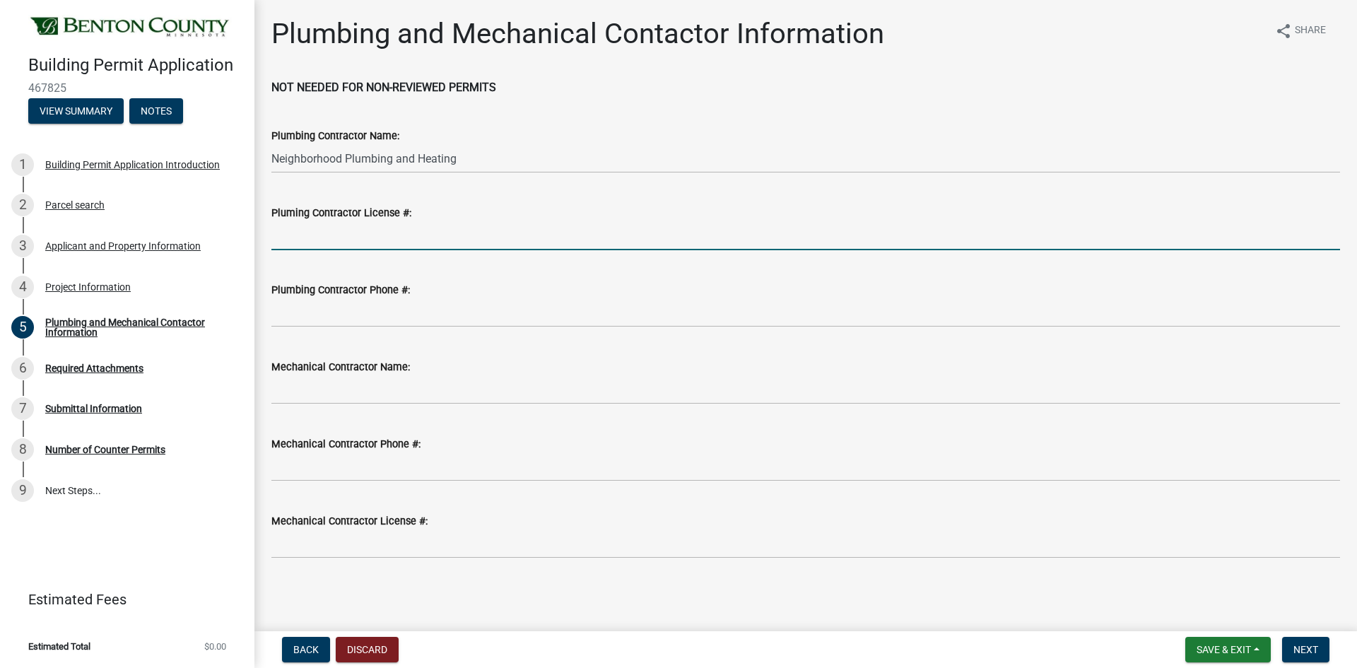
type input "pc645534"
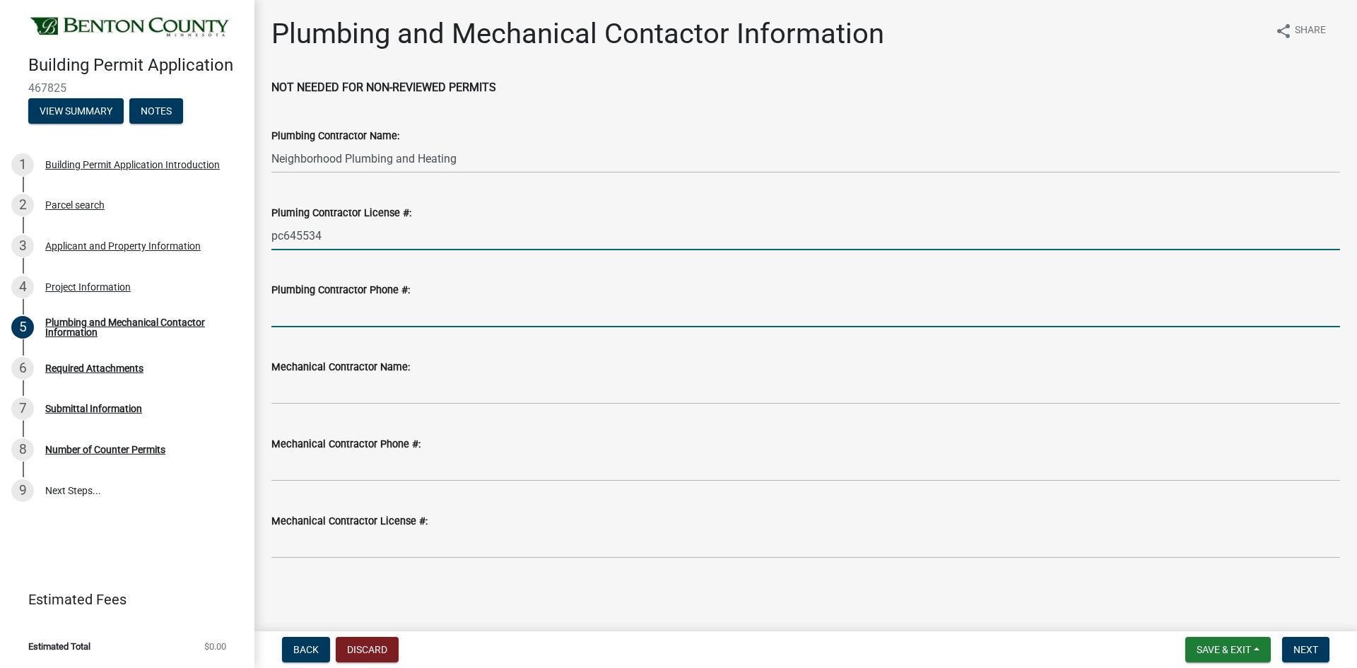
click at [330, 320] on input "Plumbing Contractor Phone #:" at bounding box center [805, 312] width 1069 height 29
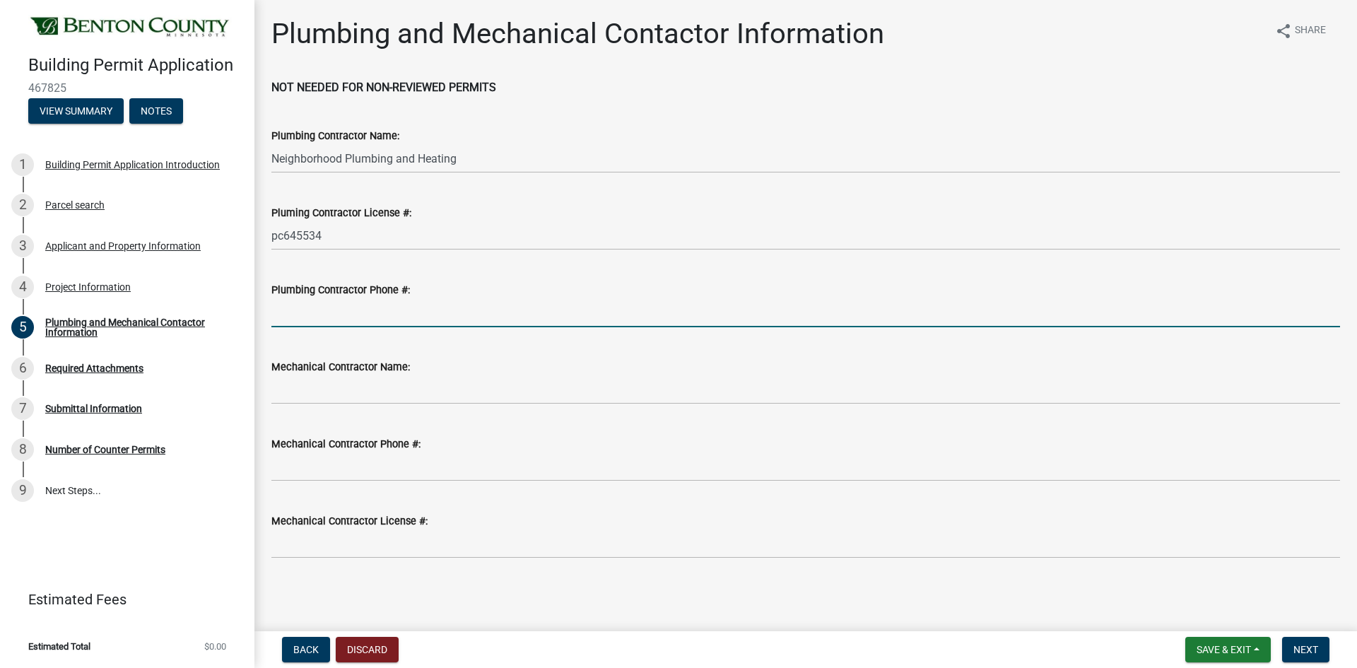
type input "3209687947"
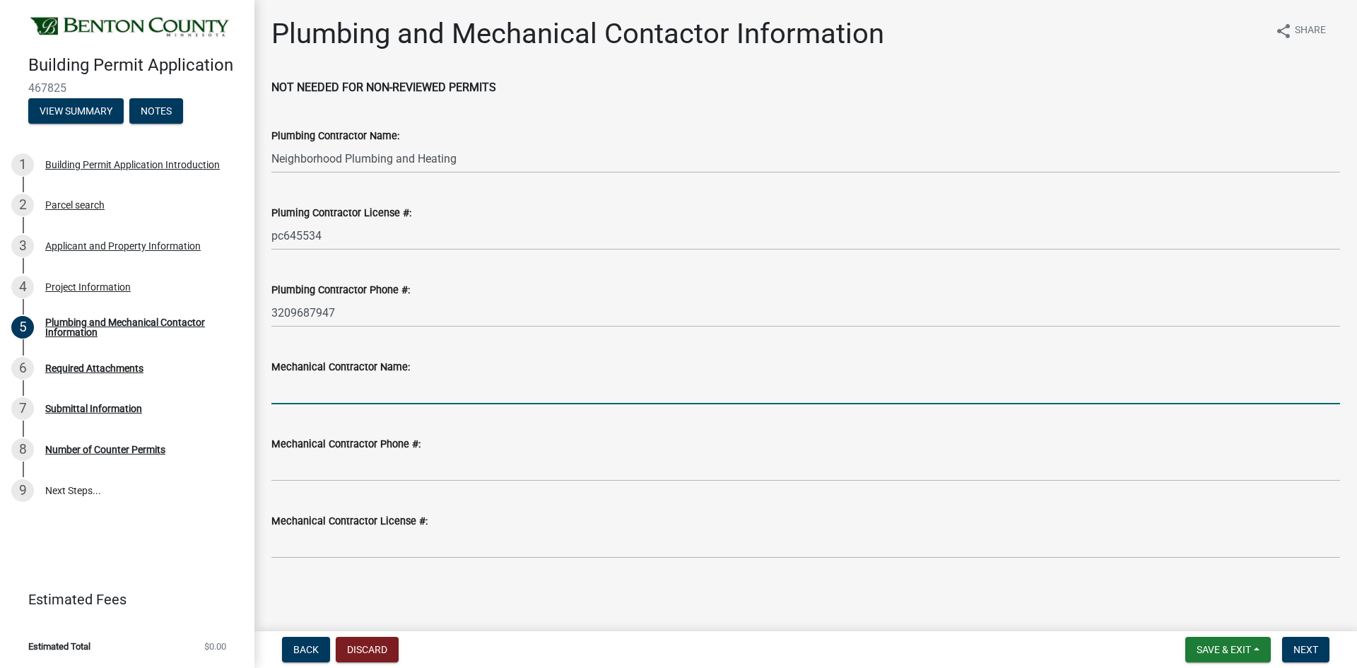
click at [339, 381] on input "Mechanical Contractor Name:" at bounding box center [805, 389] width 1069 height 29
type input "Neighborhood Plumbing"
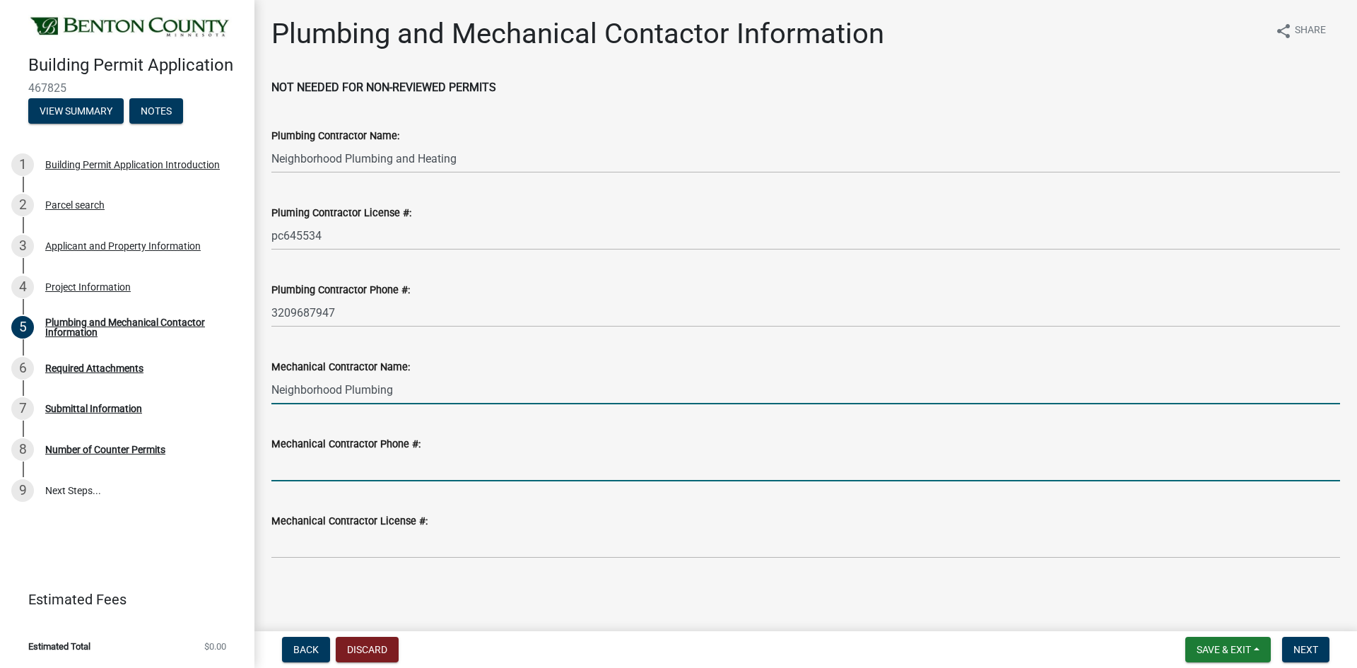
type input "3209687947"
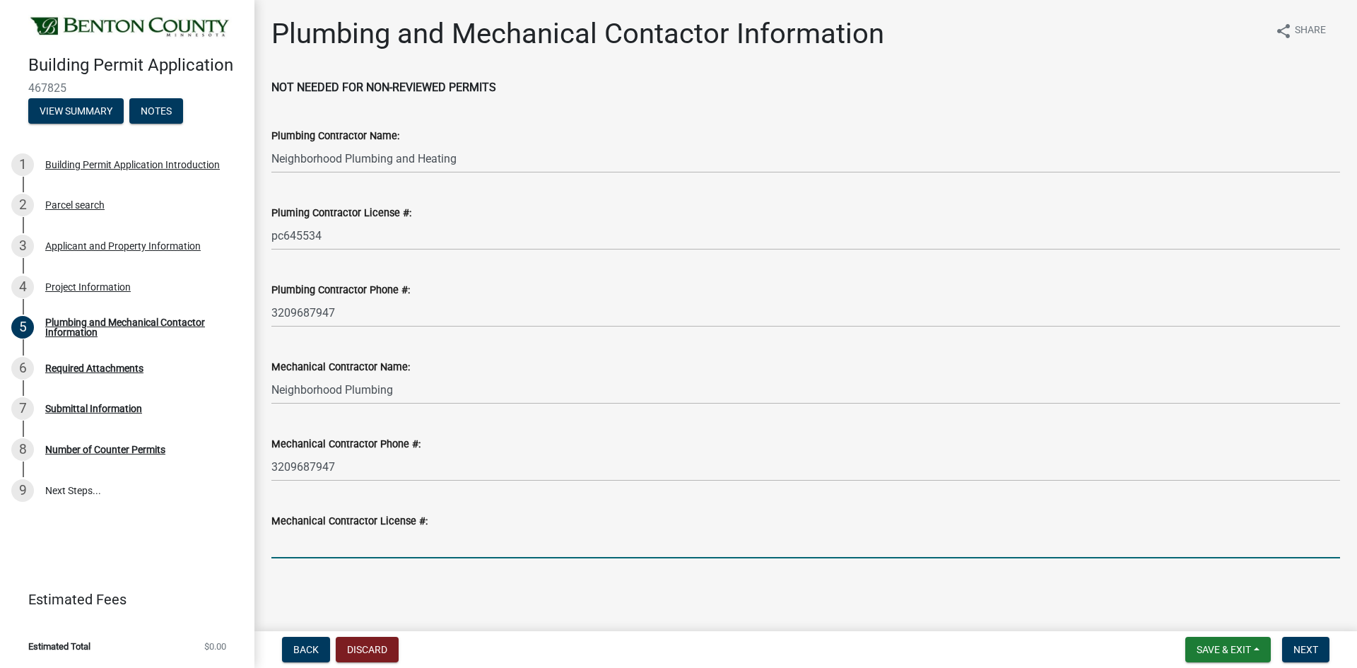
drag, startPoint x: 327, startPoint y: 533, endPoint x: 347, endPoint y: 549, distance: 26.2
click at [327, 536] on input "Mechanical Contractor License #:" at bounding box center [805, 543] width 1069 height 29
type input "MB004294"
click at [1305, 645] on span "Next" at bounding box center [1306, 649] width 25 height 11
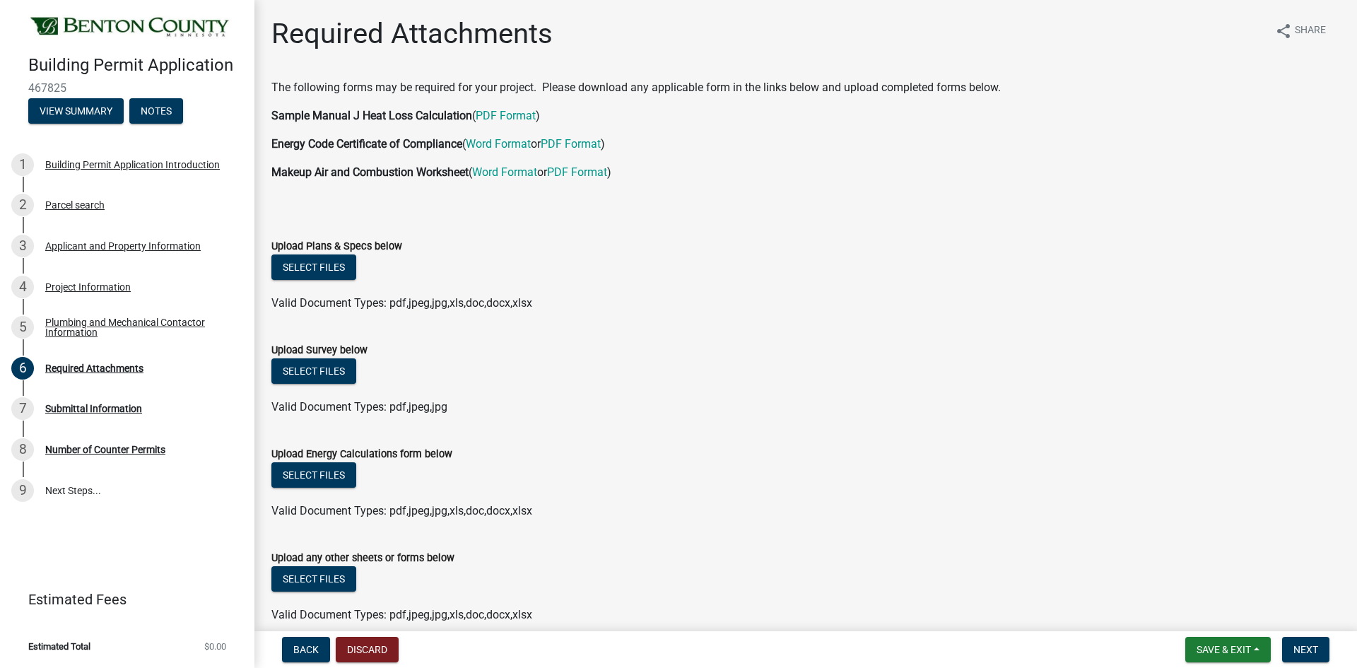
scroll to position [66, 0]
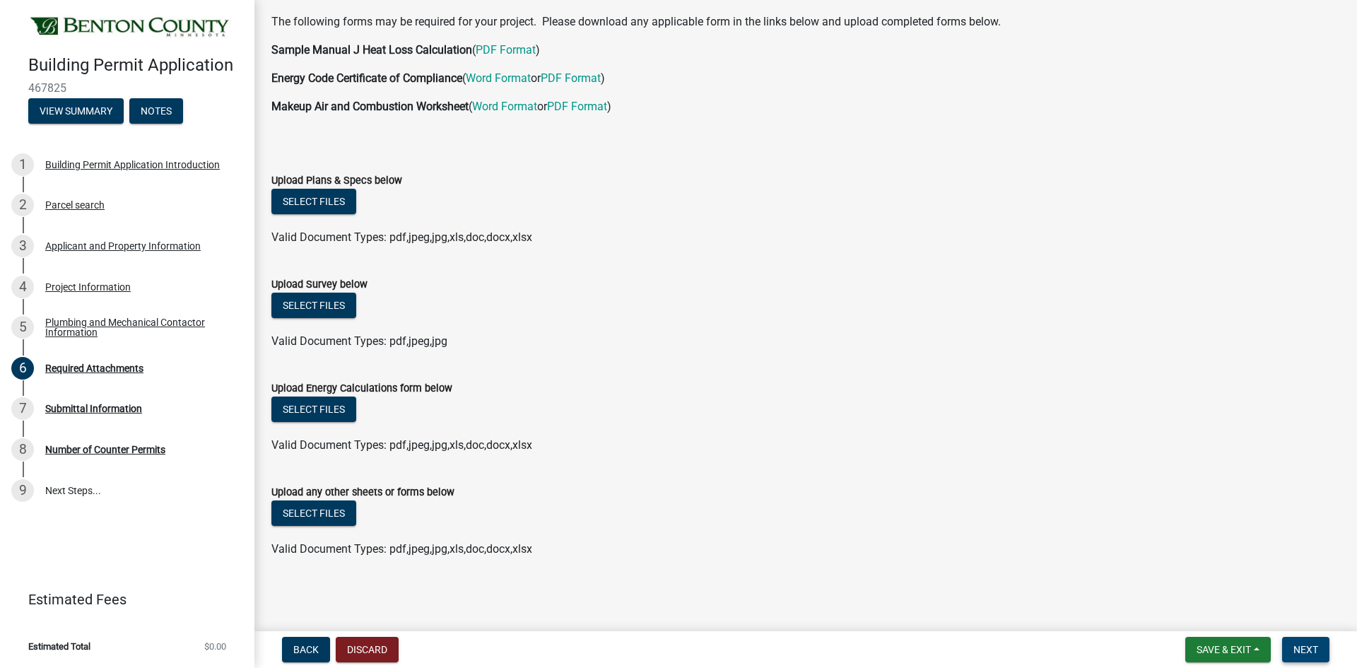
click at [1318, 655] on button "Next" at bounding box center [1305, 649] width 47 height 25
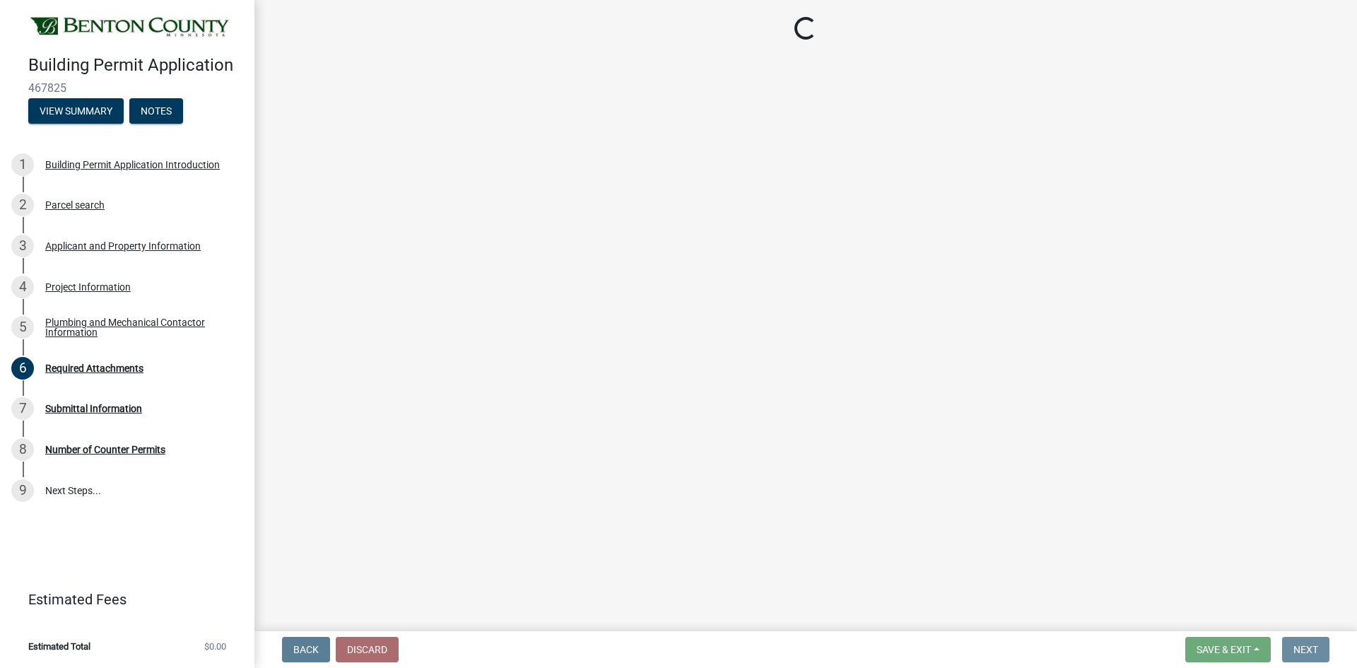
scroll to position [0, 0]
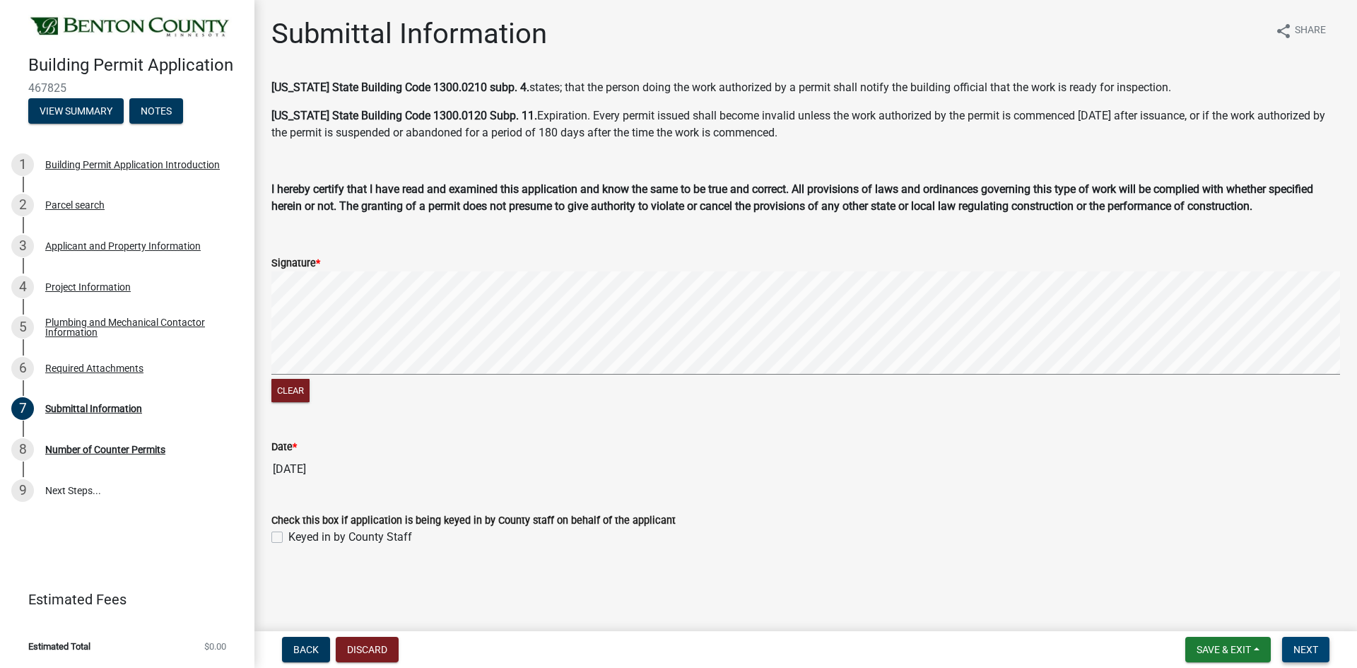
click at [1313, 648] on span "Next" at bounding box center [1306, 649] width 25 height 11
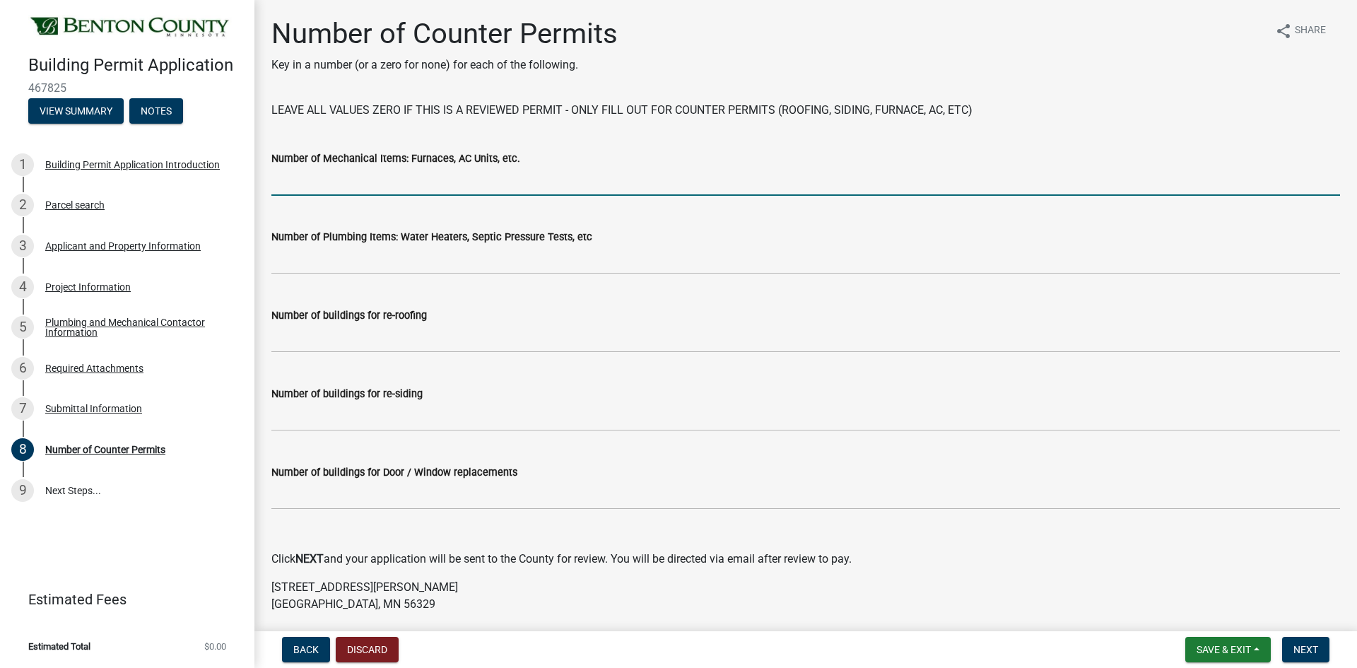
click at [368, 182] on input "text" at bounding box center [805, 181] width 1069 height 29
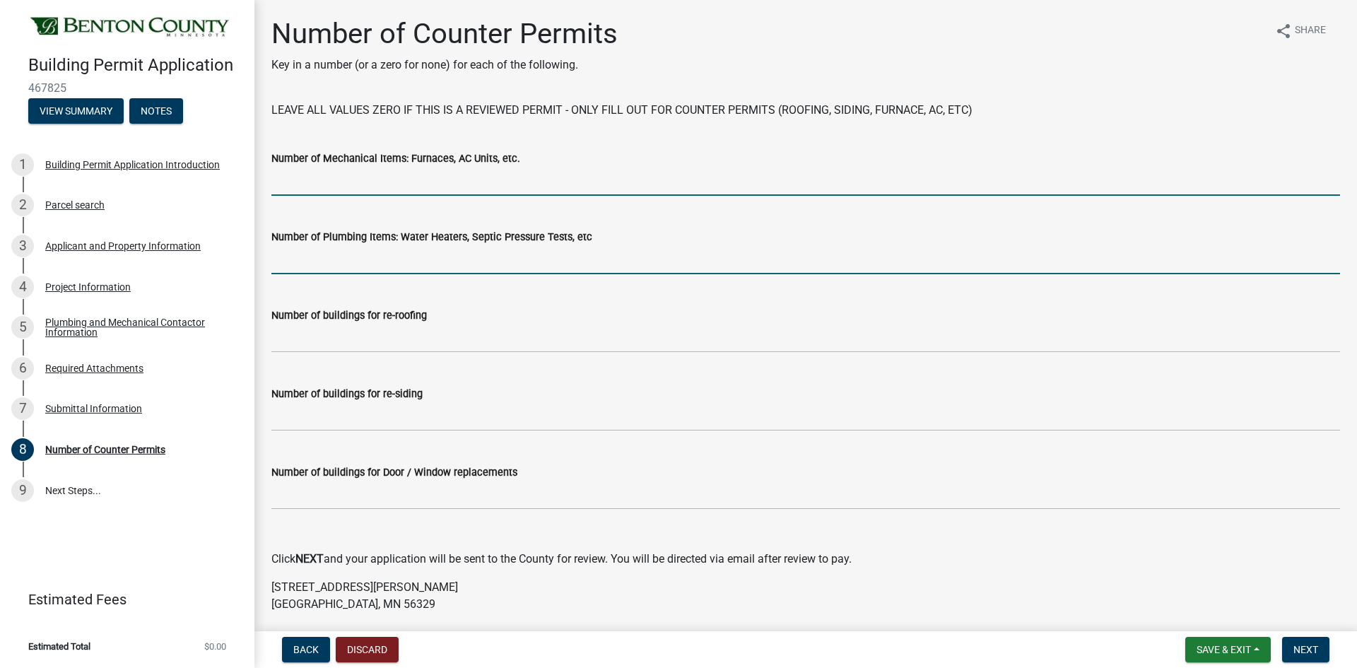
click at [334, 257] on input "text" at bounding box center [805, 259] width 1069 height 29
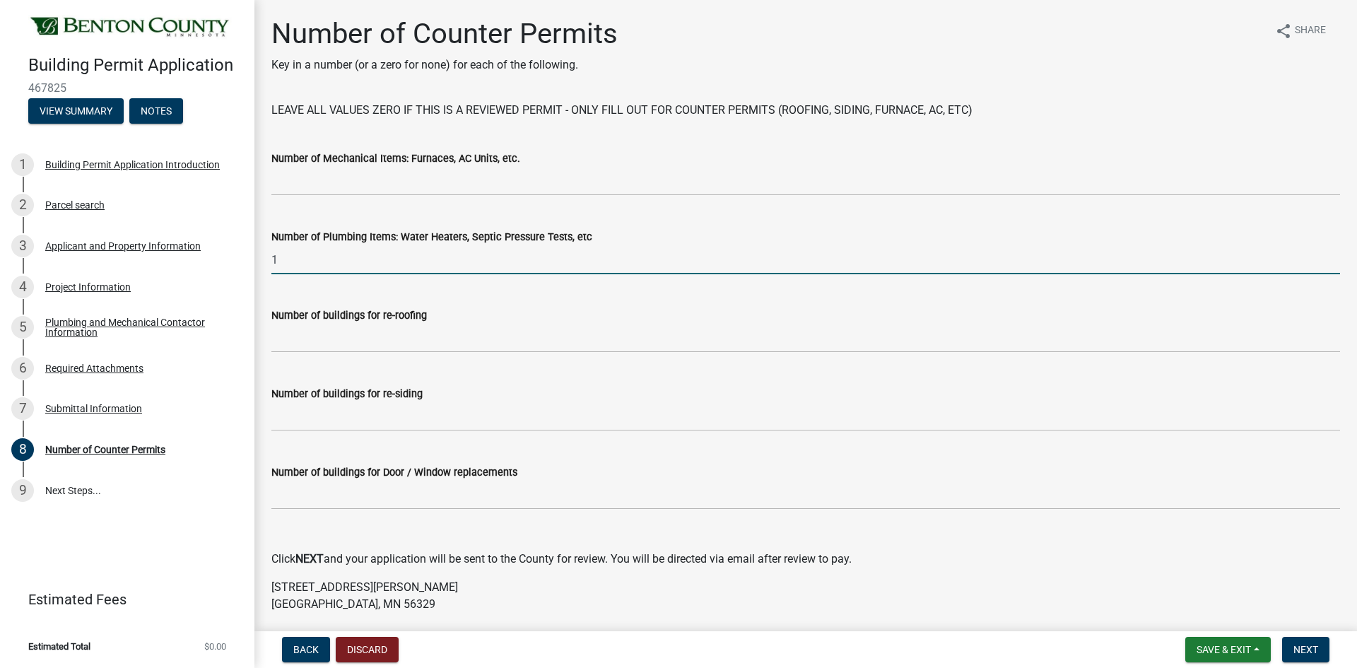
type input "1"
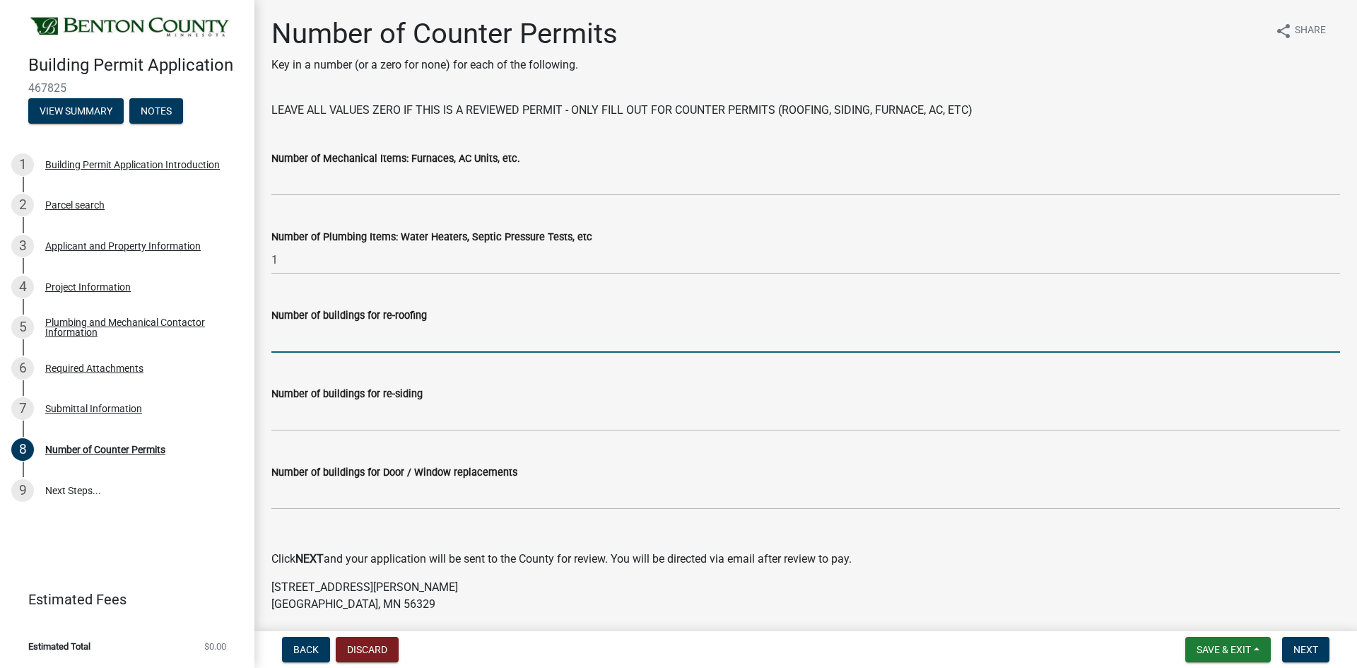
click at [341, 327] on input "text" at bounding box center [805, 338] width 1069 height 29
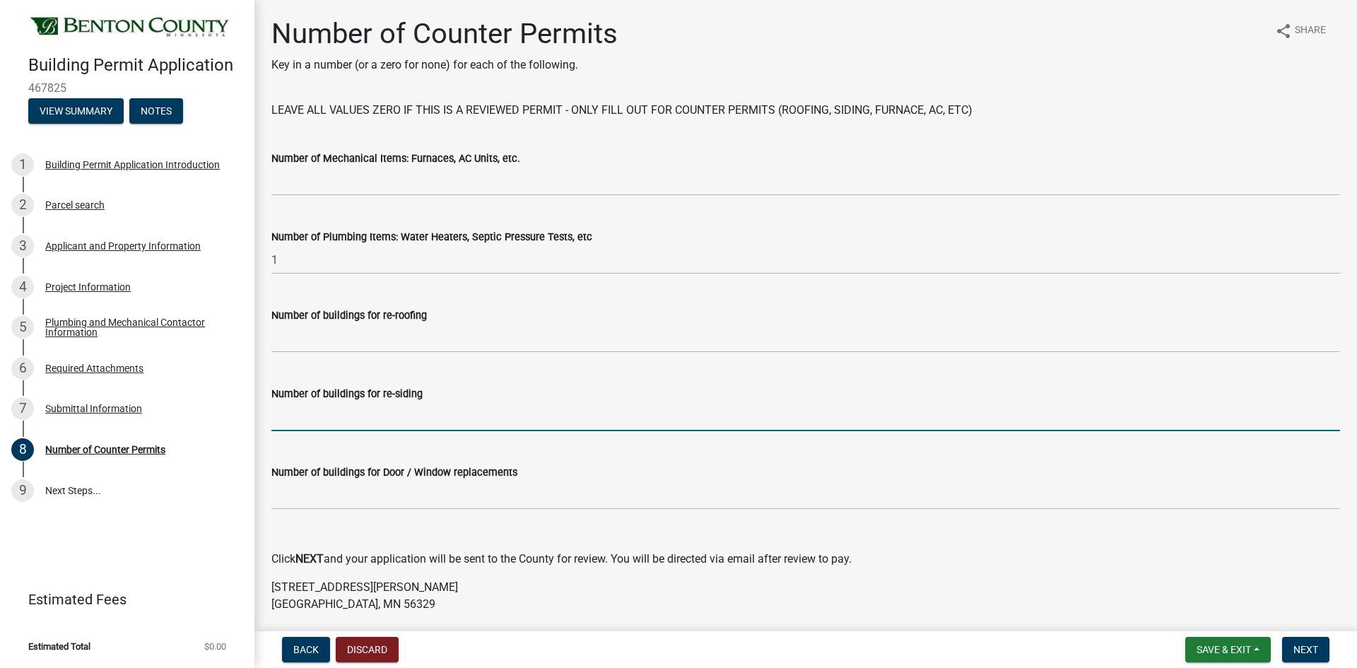
click at [317, 404] on input "text" at bounding box center [805, 416] width 1069 height 29
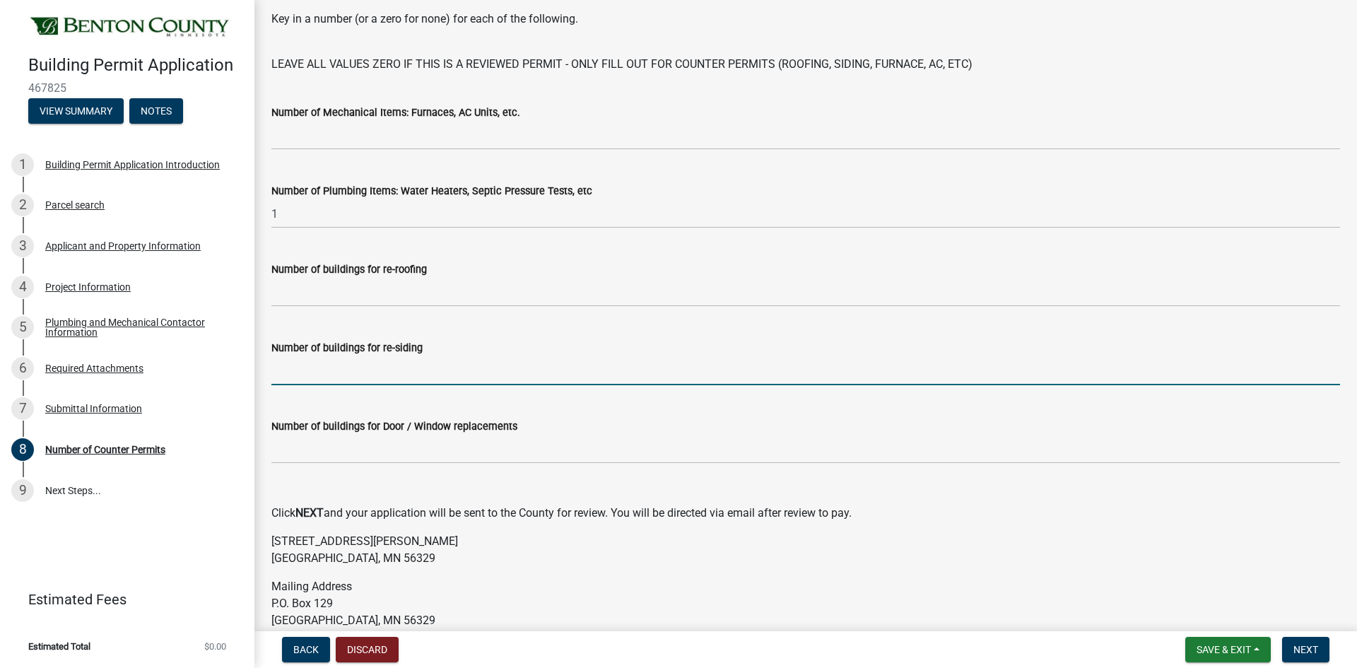
scroll to position [71, 0]
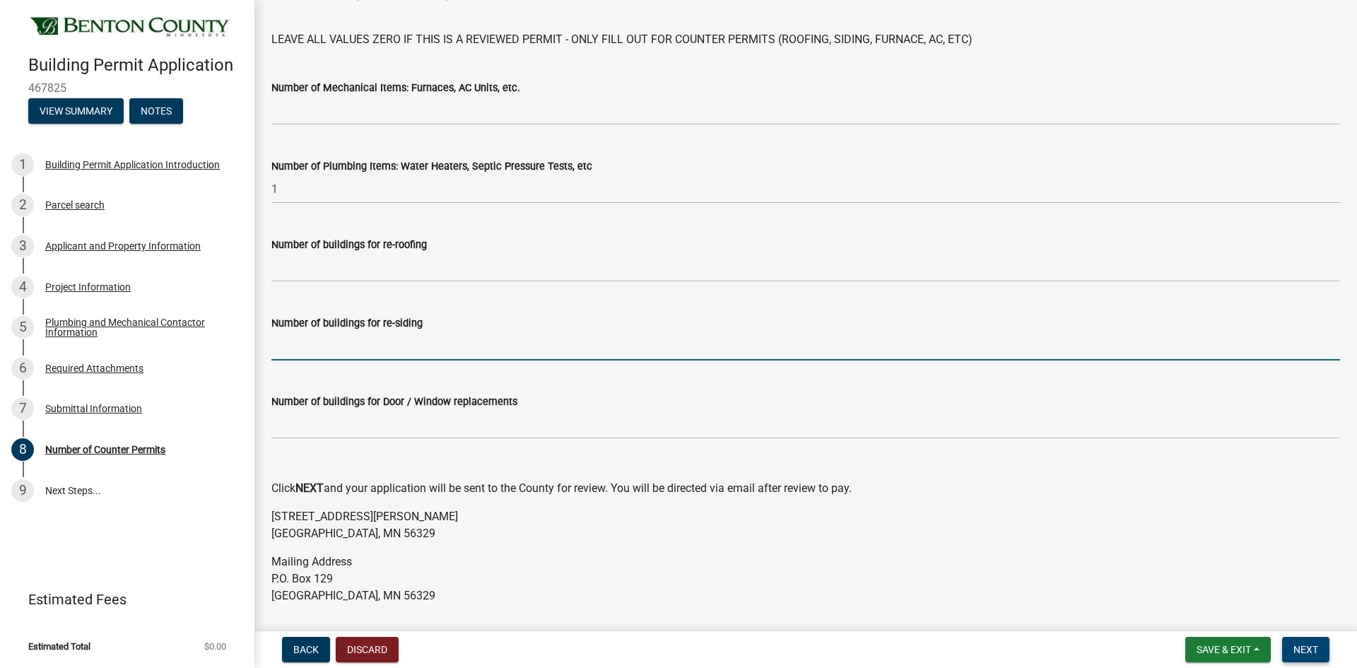
drag, startPoint x: 1315, startPoint y: 650, endPoint x: 1307, endPoint y: 634, distance: 18.3
click at [1314, 645] on span "Next" at bounding box center [1306, 649] width 25 height 11
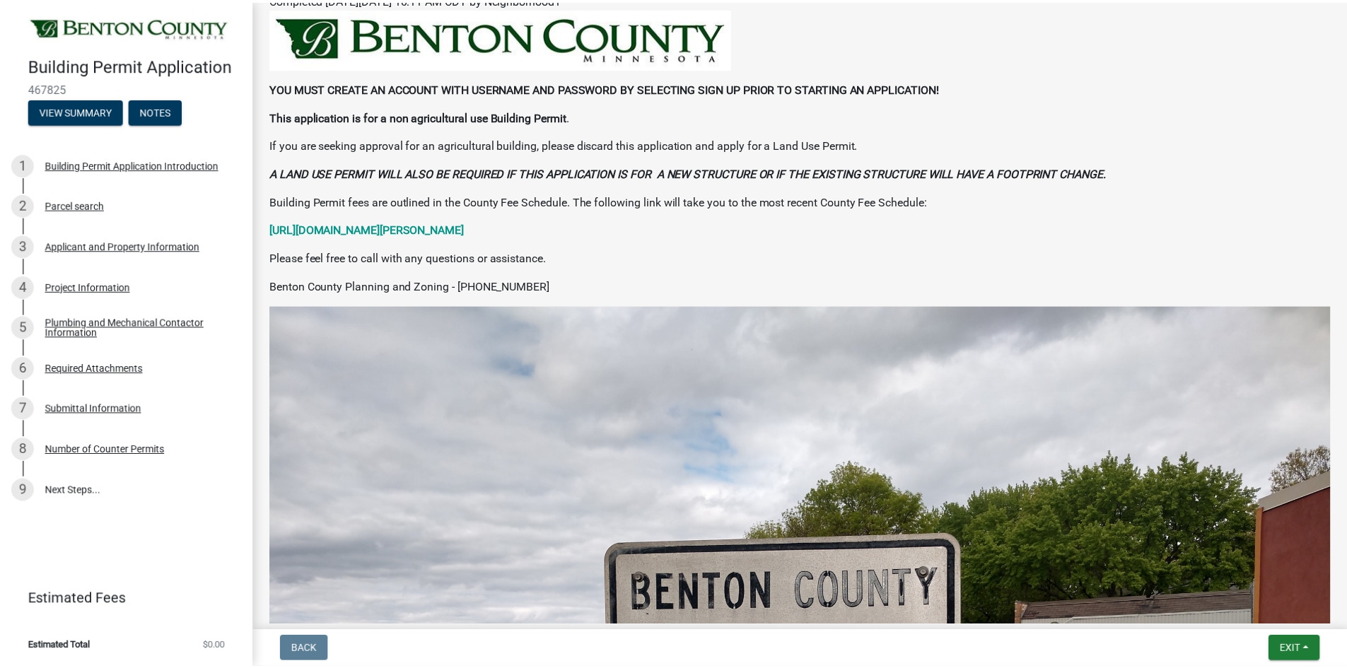
scroll to position [212, 0]
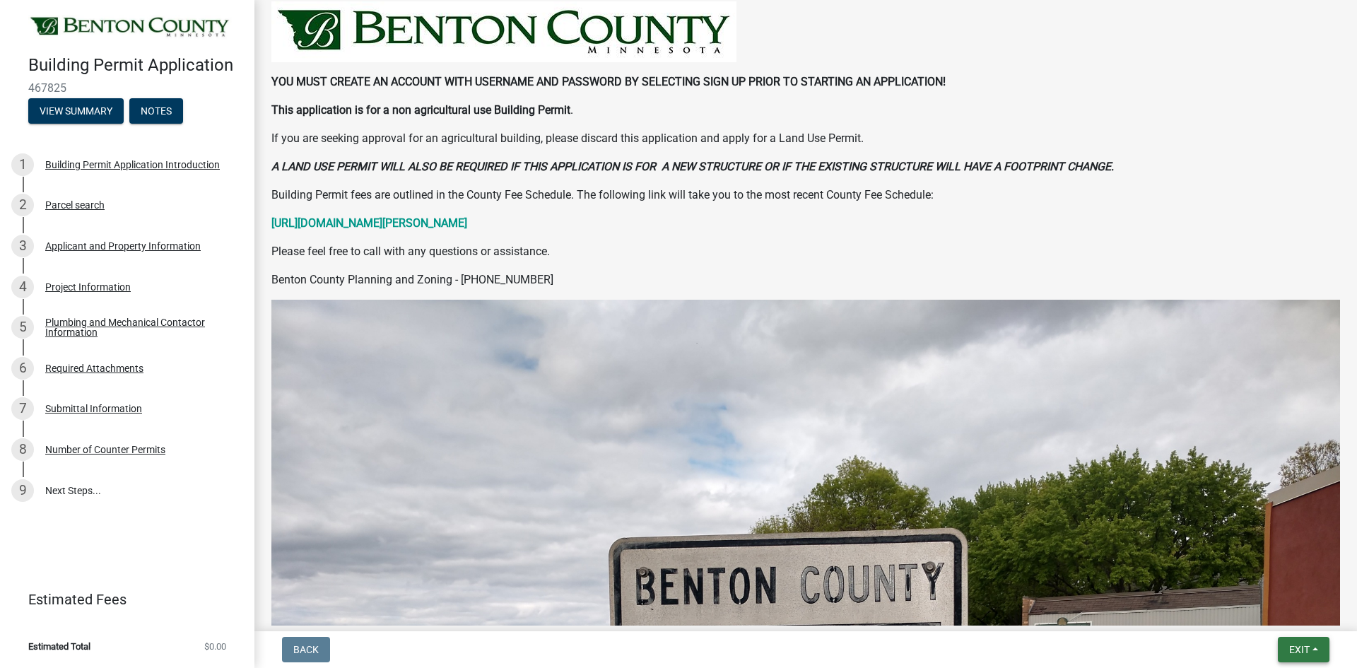
drag, startPoint x: 1303, startPoint y: 653, endPoint x: 1296, endPoint y: 628, distance: 26.6
click at [1303, 648] on span "Exit" at bounding box center [1299, 649] width 20 height 11
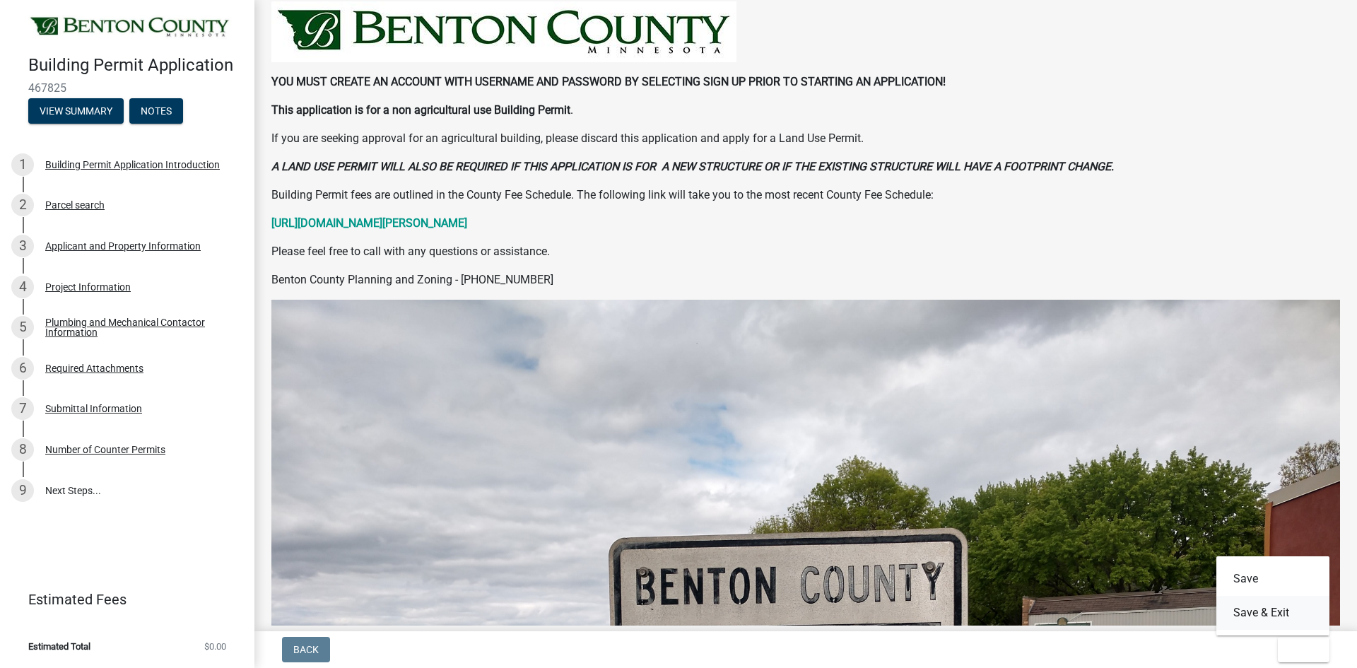
click at [1294, 611] on button "Save & Exit" at bounding box center [1273, 613] width 113 height 34
